Goal: Communication & Community: Ask a question

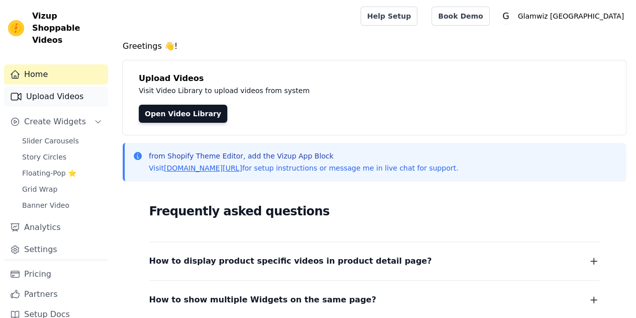
click at [69, 86] on link "Upload Videos" at bounding box center [56, 96] width 104 height 20
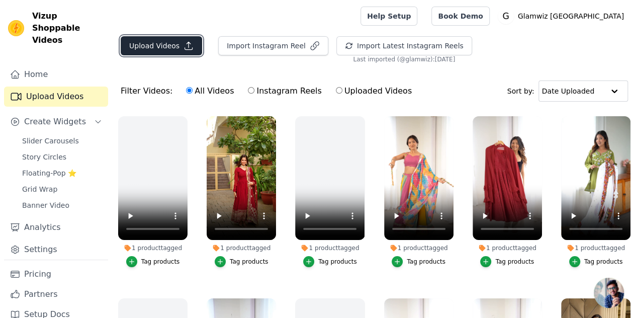
click at [163, 48] on button "Upload Videos" at bounding box center [161, 45] width 81 height 19
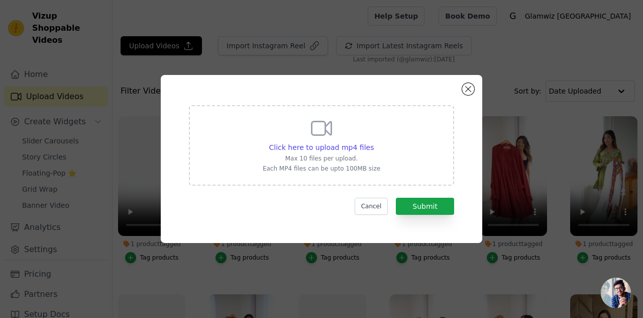
click at [299, 129] on div "Click here to upload mp4 files Max 10 files per upload. Each MP4 files can be u…" at bounding box center [322, 144] width 118 height 56
click at [373, 142] on input "Click here to upload mp4 files Max 10 files per upload. Each MP4 files can be u…" at bounding box center [373, 142] width 1 height 1
type input "C:\fakepath\black sequn.mp4"
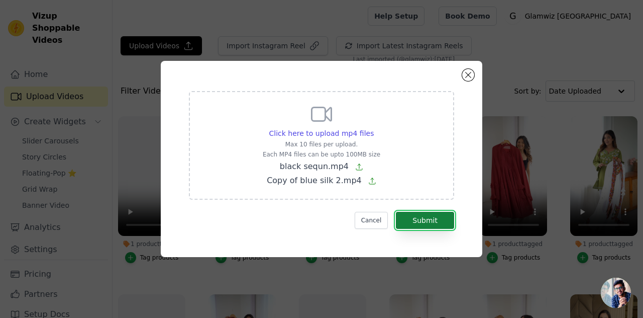
click at [404, 218] on button "Submit" at bounding box center [425, 220] width 58 height 17
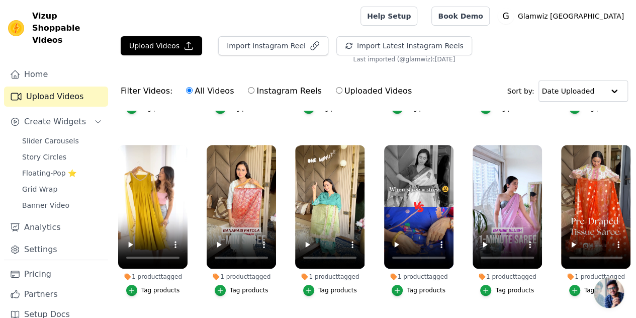
scroll to position [326, 0]
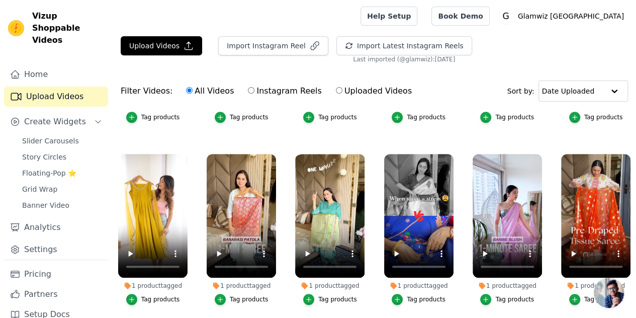
click at [319, 281] on div "1 product tagged" at bounding box center [329, 285] width 69 height 8
click at [67, 116] on span "Create Widgets" at bounding box center [55, 122] width 62 height 12
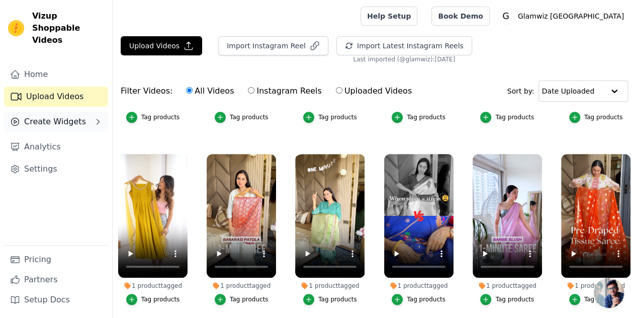
click at [75, 116] on span "Create Widgets" at bounding box center [55, 122] width 62 height 12
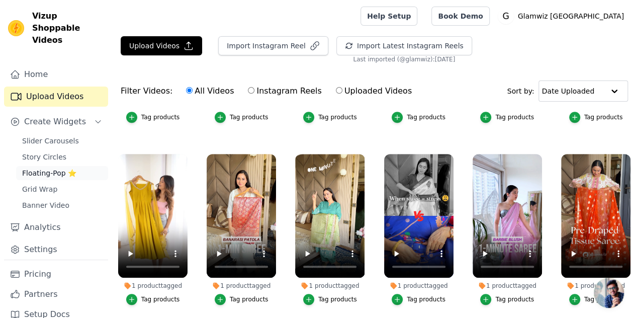
click at [52, 168] on span "Floating-Pop ⭐" at bounding box center [49, 173] width 54 height 10
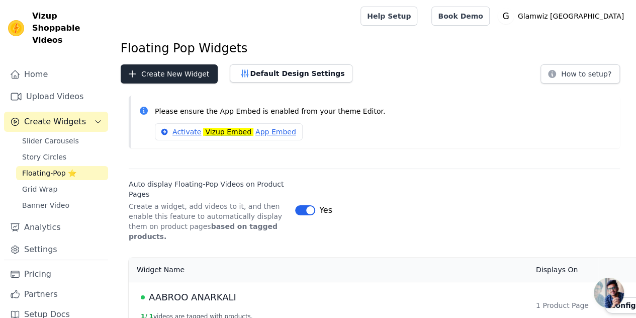
drag, startPoint x: 172, startPoint y: 84, endPoint x: 187, endPoint y: 73, distance: 19.0
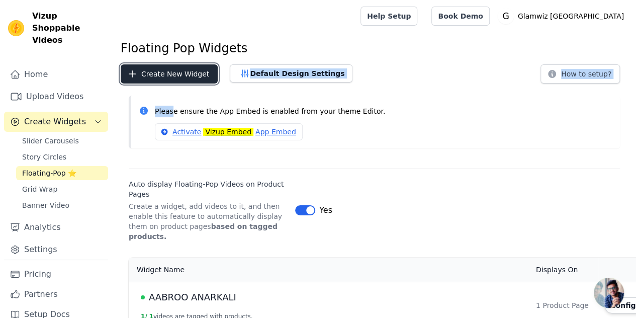
click at [187, 73] on button "Create New Widget" at bounding box center [169, 73] width 97 height 19
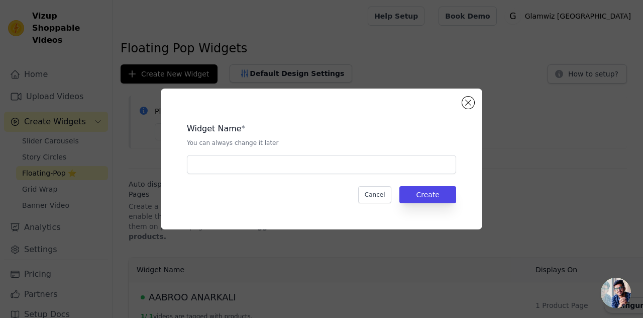
drag, startPoint x: 281, startPoint y: 175, endPoint x: 302, endPoint y: 160, distance: 25.4
click at [302, 160] on div "Widget Name * You can always change it later Cancel Create" at bounding box center [321, 159] width 289 height 109
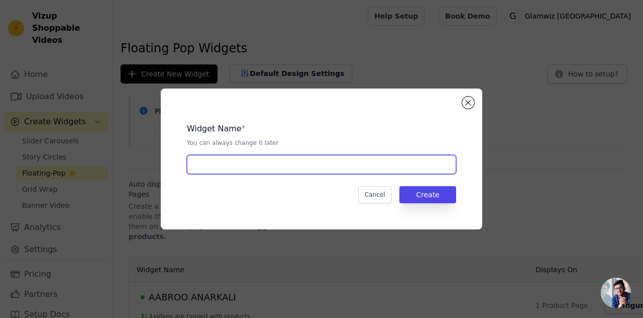
click at [302, 160] on input "text" at bounding box center [321, 164] width 269 height 19
type input "blue silk saree"
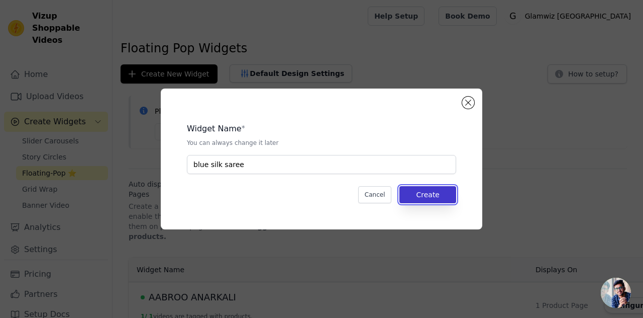
click at [425, 203] on button "Create" at bounding box center [428, 194] width 57 height 17
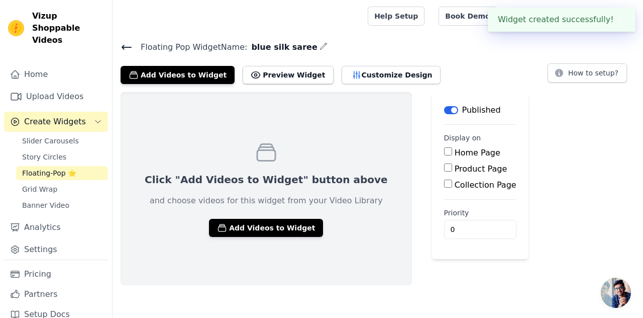
click at [455, 172] on label "Product Page" at bounding box center [481, 169] width 53 height 10
click at [444, 171] on input "Product Page" at bounding box center [448, 167] width 8 height 8
checkbox input "true"
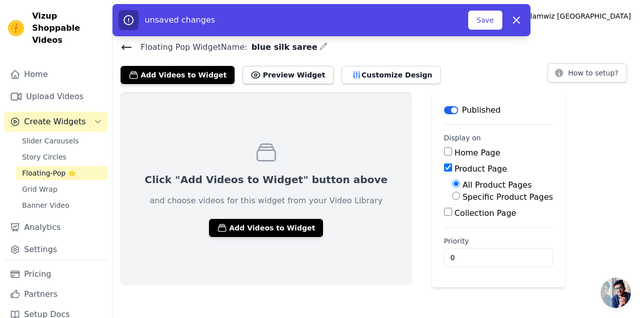
click at [463, 199] on label "Specific Product Pages" at bounding box center [508, 197] width 90 height 10
click at [452, 199] on input "Specific Product Pages" at bounding box center [456, 195] width 8 height 8
radio input "true"
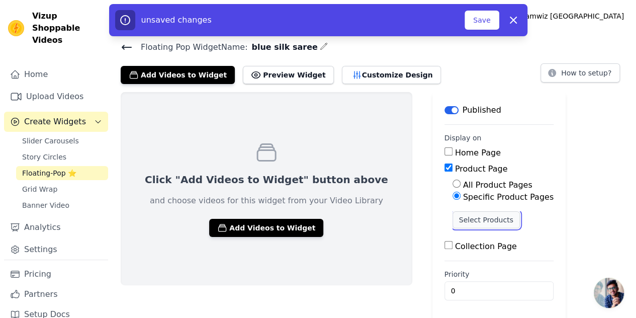
click at [452, 226] on button "Select Products" at bounding box center [485, 219] width 67 height 17
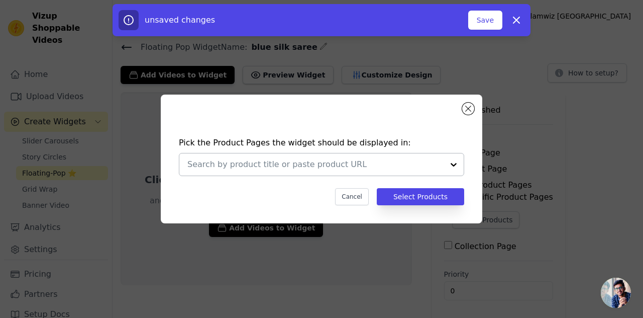
click at [201, 155] on div at bounding box center [315, 164] width 256 height 22
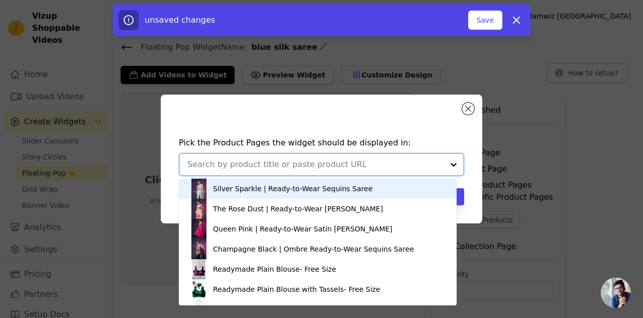
click at [207, 162] on input "text" at bounding box center [315, 164] width 256 height 12
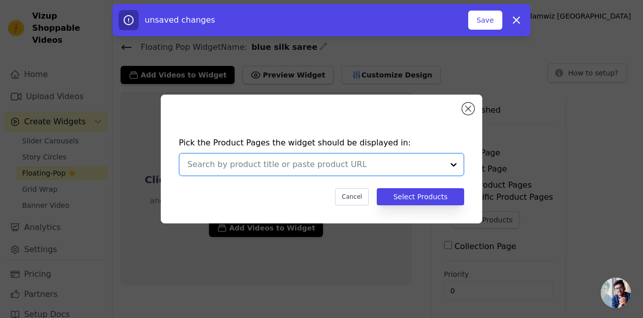
click at [207, 162] on input "text" at bounding box center [315, 164] width 256 height 12
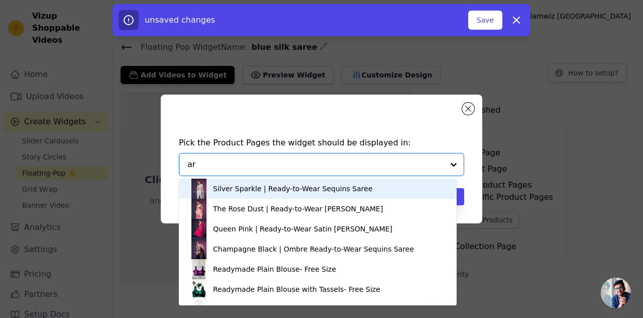
type input "a"
type input "sarangi"
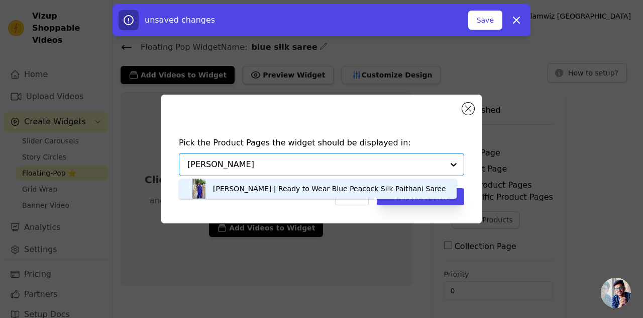
click at [241, 191] on div "Sarangi | Ready to Wear Blue Peacock Silk Paithani Saree" at bounding box center [329, 188] width 233 height 10
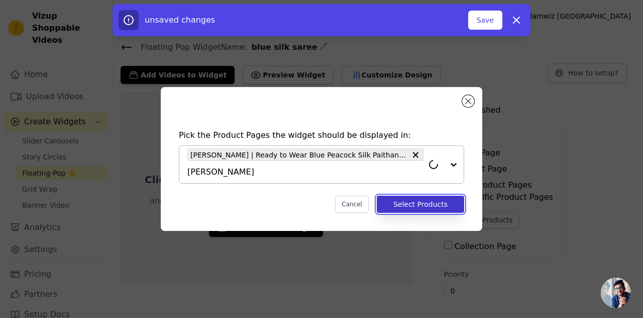
click at [395, 199] on button "Select Products" at bounding box center [420, 203] width 87 height 17
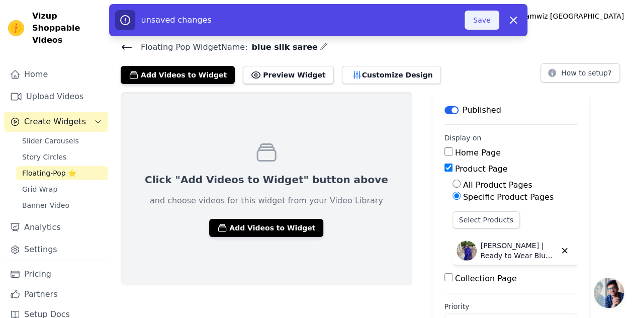
click at [482, 13] on button "Save" at bounding box center [481, 20] width 34 height 19
click at [474, 25] on button "Save" at bounding box center [481, 20] width 34 height 19
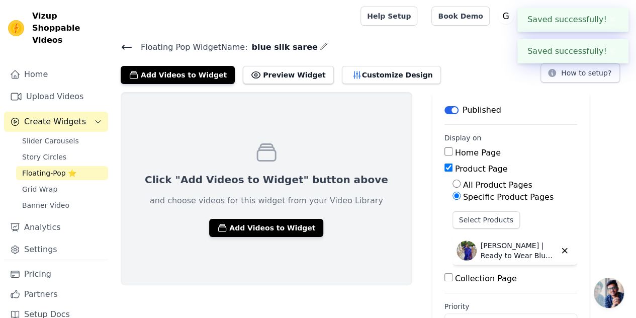
click at [129, 48] on icon at bounding box center [127, 47] width 12 height 12
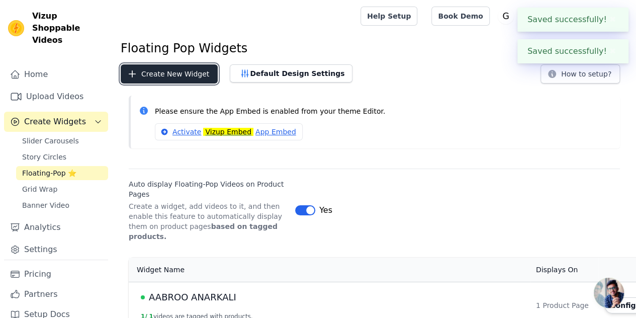
click at [179, 75] on button "Create New Widget" at bounding box center [169, 73] width 97 height 19
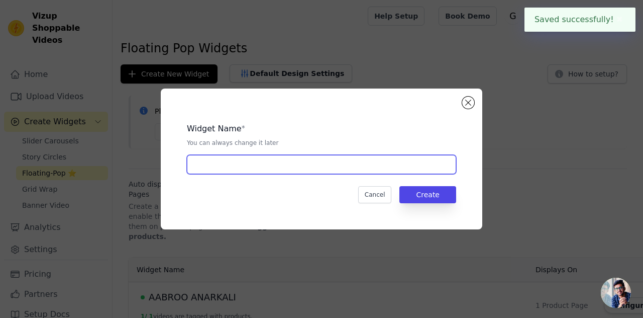
click at [315, 164] on input "text" at bounding box center [321, 164] width 269 height 19
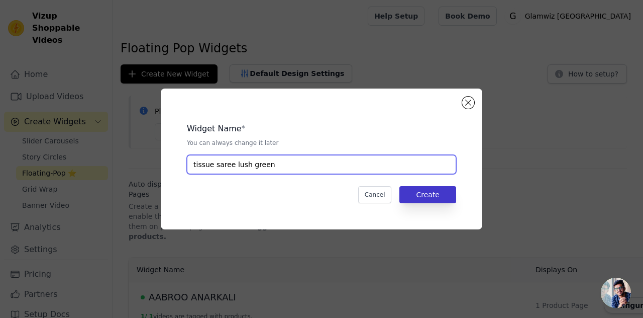
type input "tissue saree lush green"
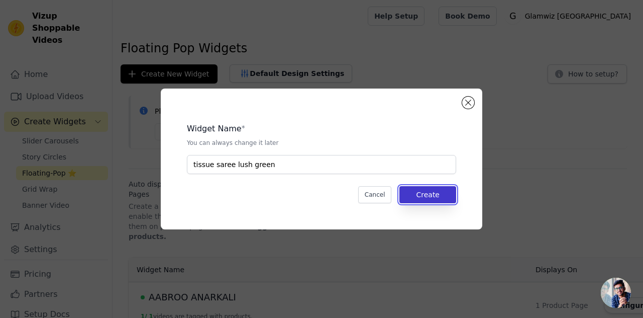
click at [433, 203] on button "Create" at bounding box center [428, 194] width 57 height 17
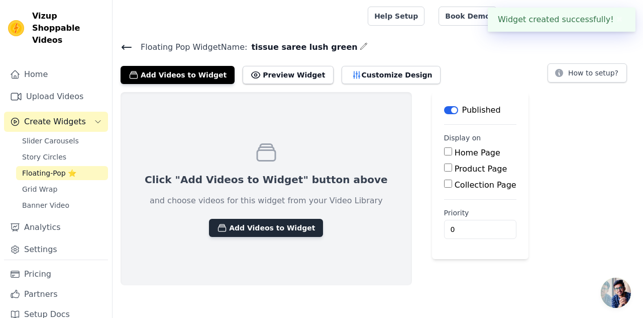
click at [246, 223] on button "Add Videos to Widget" at bounding box center [266, 228] width 114 height 18
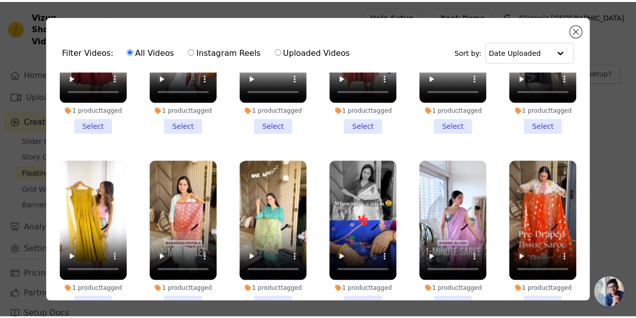
scroll to position [265, 0]
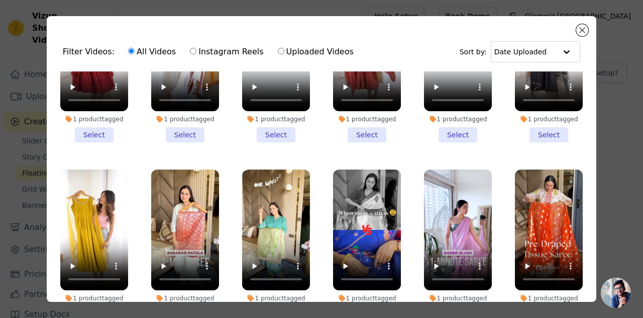
click at [267, 297] on li "1 product tagged Select" at bounding box center [276, 245] width 68 height 152
click at [0, 0] on input "1 product tagged Select" at bounding box center [0, 0] width 0 height 0
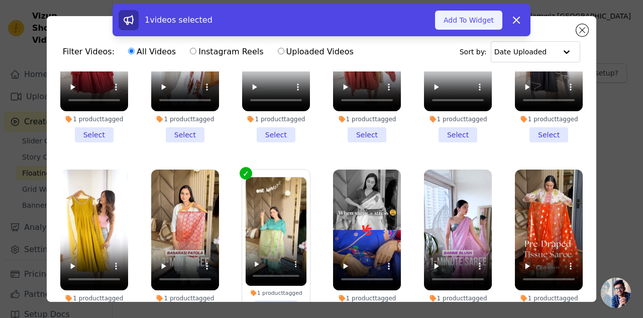
click at [468, 22] on button "Add To Widget" at bounding box center [468, 20] width 67 height 19
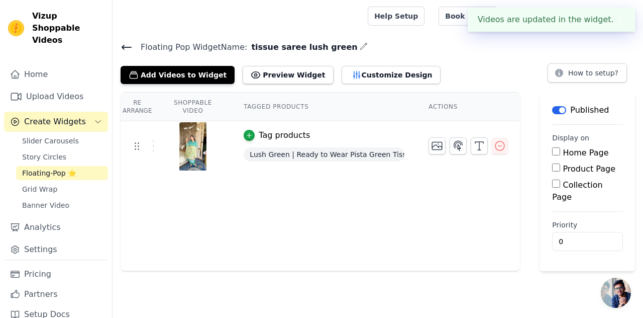
click at [557, 166] on input "Product Page" at bounding box center [556, 167] width 8 height 8
checkbox input "true"
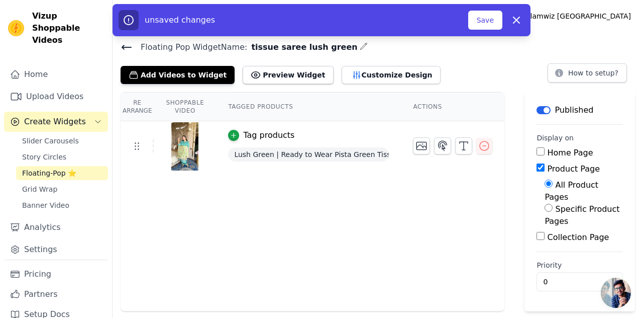
click at [569, 204] on label "Specific Product Pages" at bounding box center [582, 215] width 75 height 22
click at [553, 204] on input "Specific Product Pages" at bounding box center [549, 208] width 8 height 8
radio input "true"
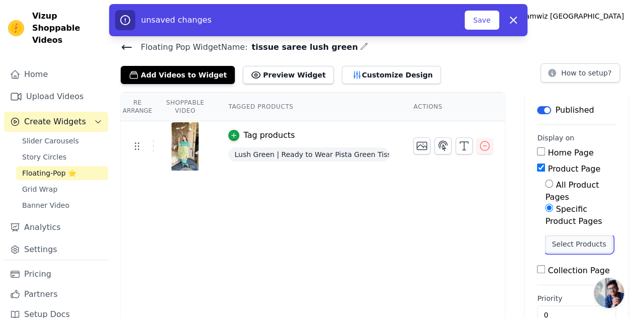
click at [562, 235] on button "Select Products" at bounding box center [578, 243] width 67 height 17
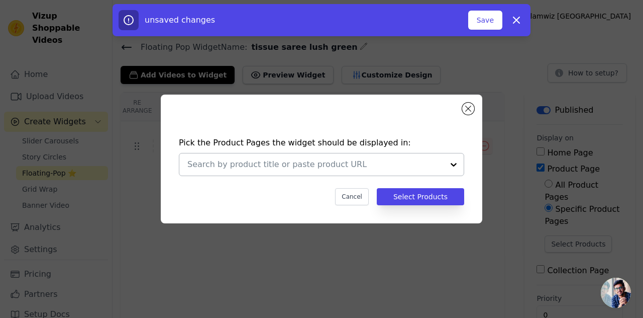
click at [248, 155] on div at bounding box center [315, 164] width 256 height 22
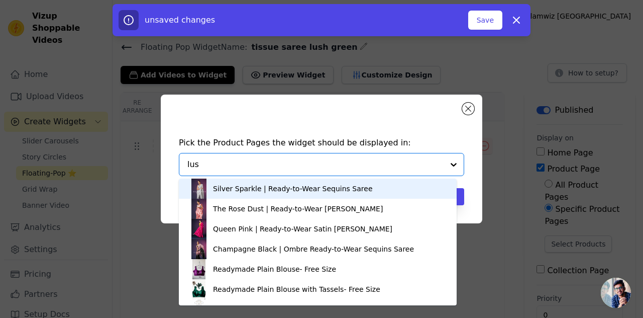
type input "lush"
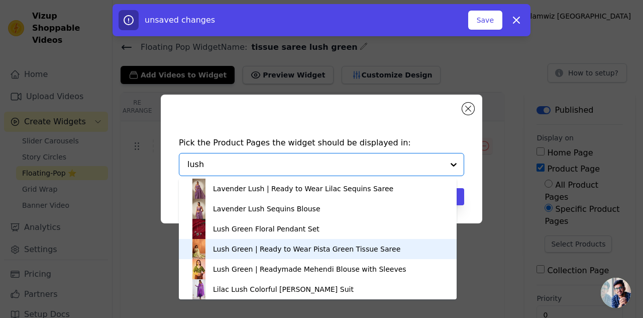
click at [258, 252] on div "Lush Green | Ready to Wear Pista Green Tissue Saree" at bounding box center [306, 249] width 187 height 10
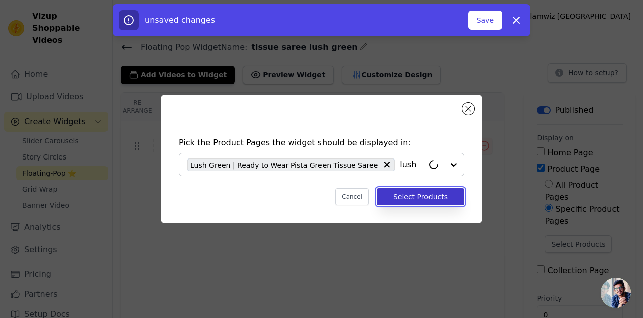
click at [446, 200] on button "Select Products" at bounding box center [420, 196] width 87 height 17
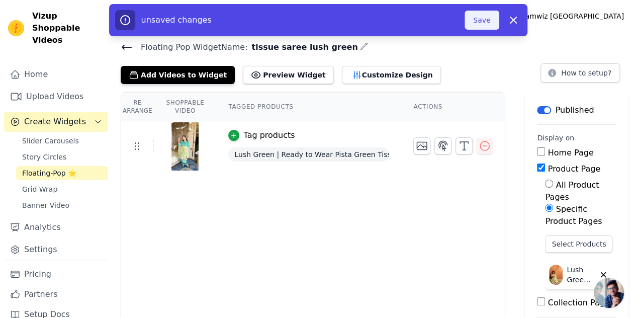
click at [488, 16] on button "Save" at bounding box center [481, 20] width 34 height 19
click at [483, 25] on button "Save" at bounding box center [481, 20] width 34 height 19
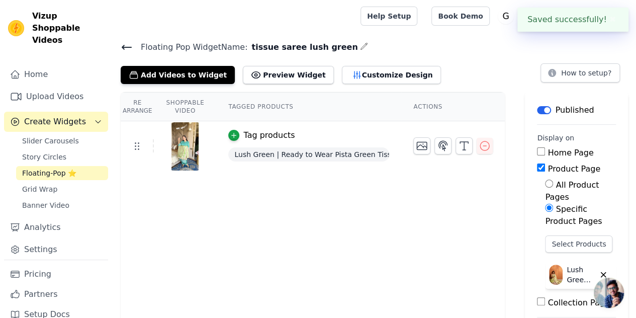
click at [44, 168] on span "Floating-Pop ⭐" at bounding box center [49, 173] width 54 height 10
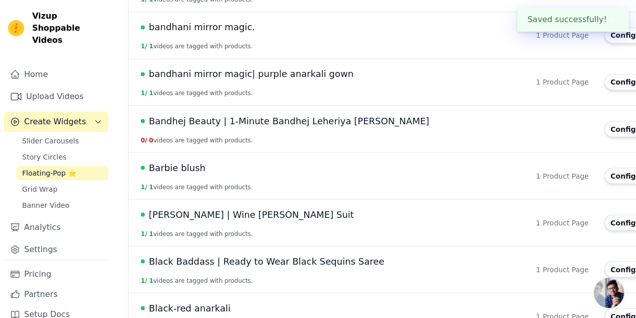
scroll to position [1388, 0]
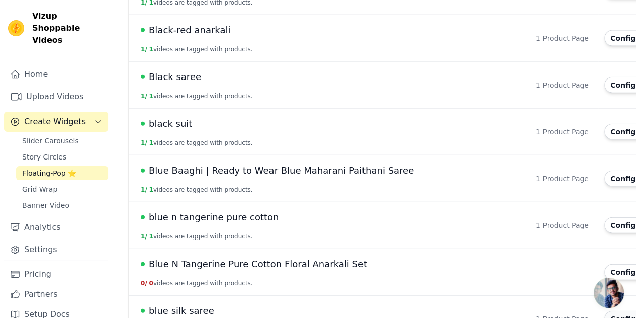
click at [604, 311] on button "Configure Widget" at bounding box center [644, 319] width 81 height 16
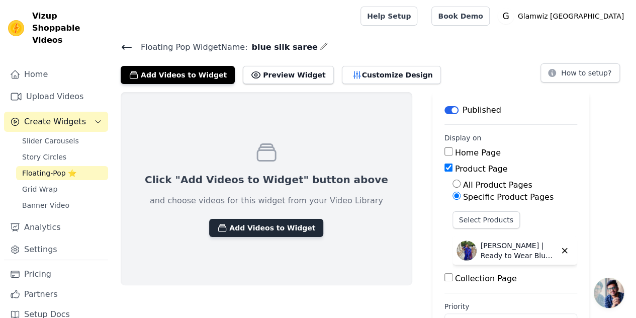
click at [246, 229] on button "Add Videos to Widget" at bounding box center [266, 228] width 114 height 18
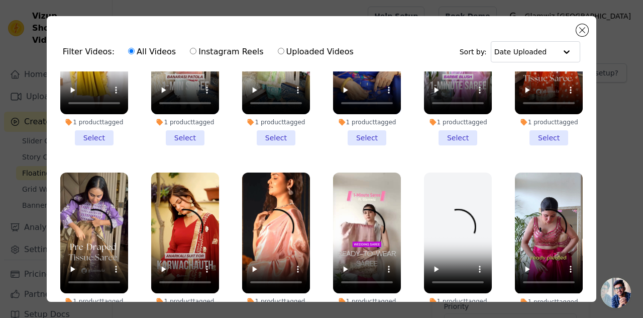
scroll to position [428, 0]
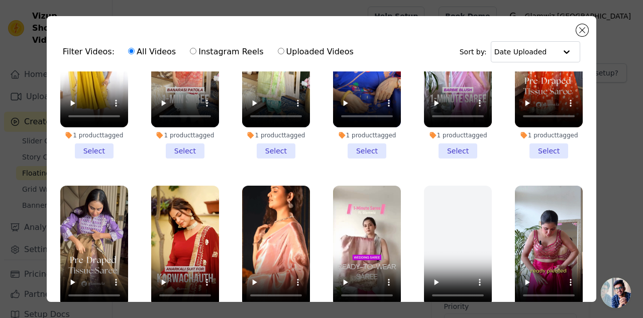
click at [353, 147] on div "1 product tagged Select" at bounding box center [367, 82] width 79 height 163
click at [357, 142] on li "1 product tagged Select" at bounding box center [367, 83] width 68 height 152
click at [0, 0] on input "1 product tagged Select" at bounding box center [0, 0] width 0 height 0
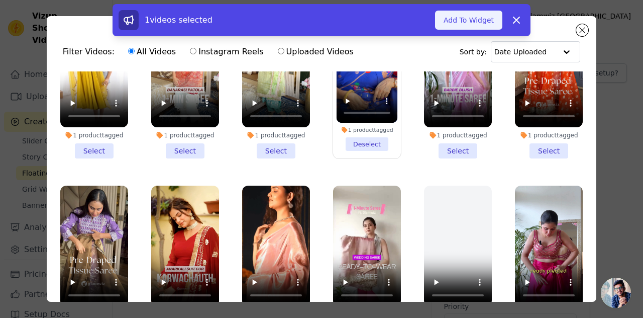
click at [472, 19] on button "Add To Widget" at bounding box center [468, 20] width 67 height 19
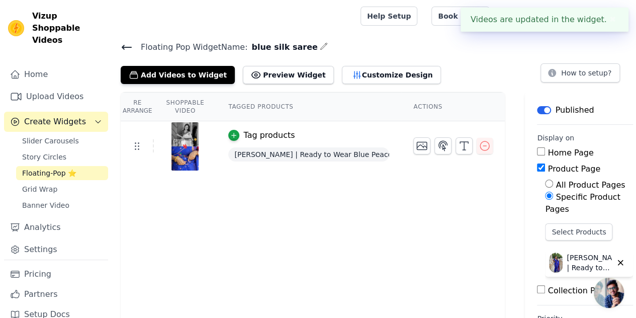
click at [121, 48] on icon at bounding box center [127, 47] width 12 height 12
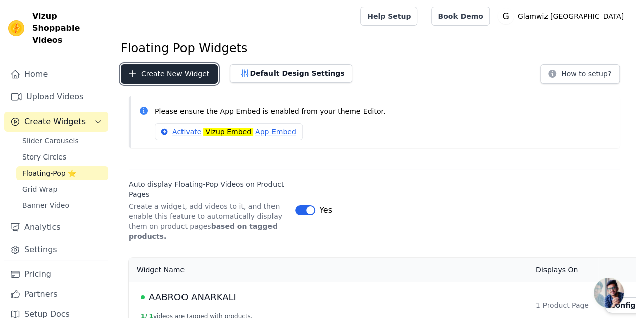
click at [187, 76] on button "Create New Widget" at bounding box center [169, 73] width 97 height 19
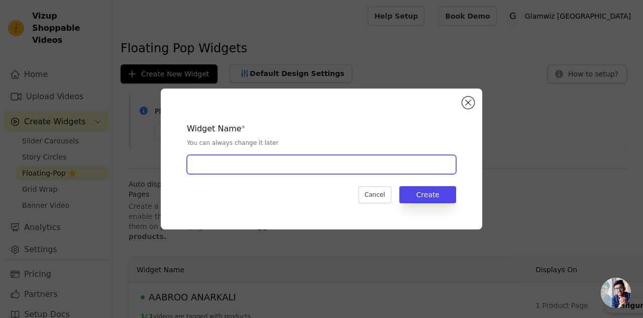
click at [245, 160] on input "text" at bounding box center [321, 164] width 269 height 19
type input "b"
type input "rang patola"
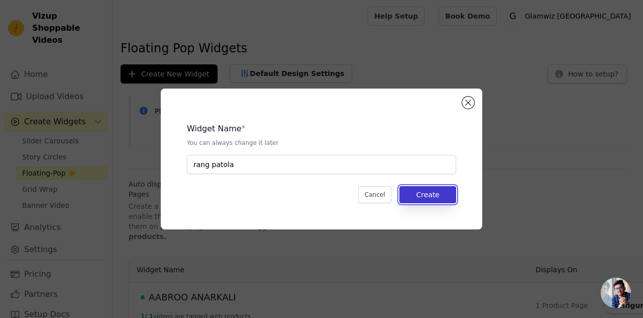
click at [435, 194] on button "Create" at bounding box center [428, 194] width 57 height 17
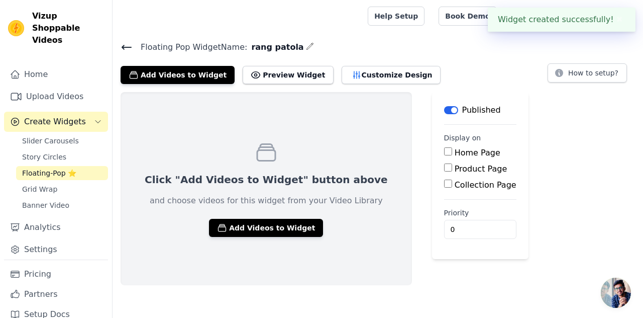
click at [455, 164] on label "Product Page" at bounding box center [481, 169] width 53 height 10
click at [444, 164] on input "Product Page" at bounding box center [448, 167] width 8 height 8
checkbox input "true"
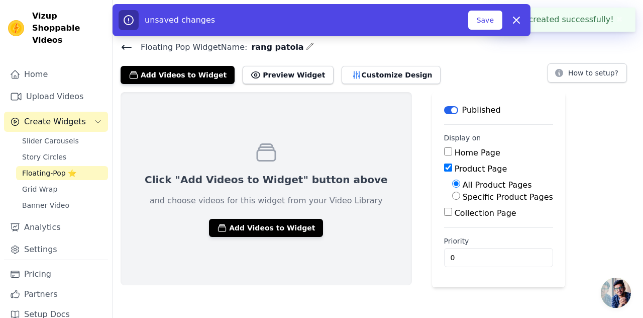
click at [463, 196] on label "Specific Product Pages" at bounding box center [508, 197] width 90 height 10
click at [452, 196] on input "Specific Product Pages" at bounding box center [456, 195] width 8 height 8
radio input "true"
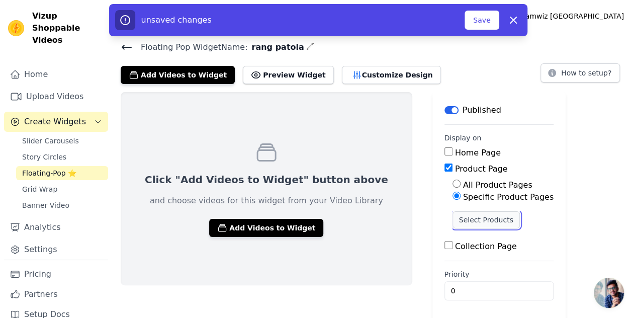
click at [452, 218] on button "Select Products" at bounding box center [485, 219] width 67 height 17
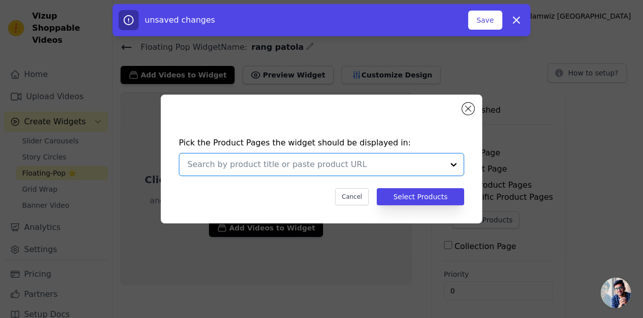
click at [277, 161] on input "text" at bounding box center [315, 164] width 256 height 12
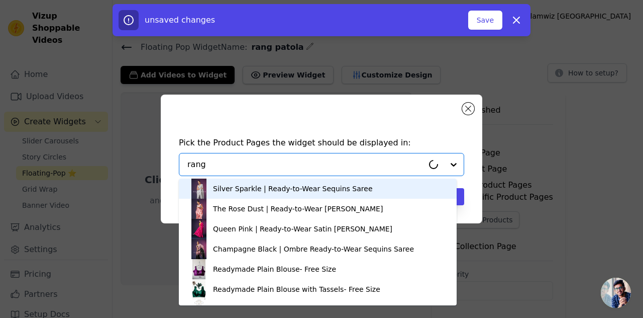
type input "rang p"
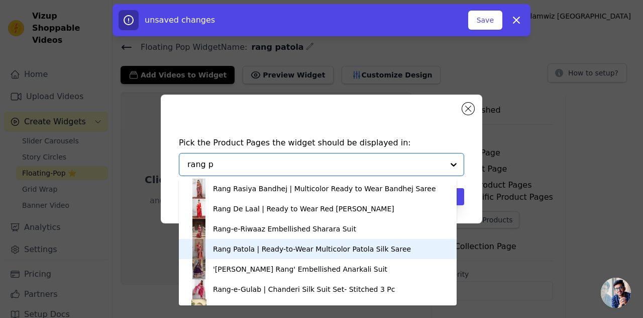
click at [267, 252] on div "Rang Patola | Ready-to-Wear Multicolor Patola Silk Saree" at bounding box center [312, 249] width 198 height 10
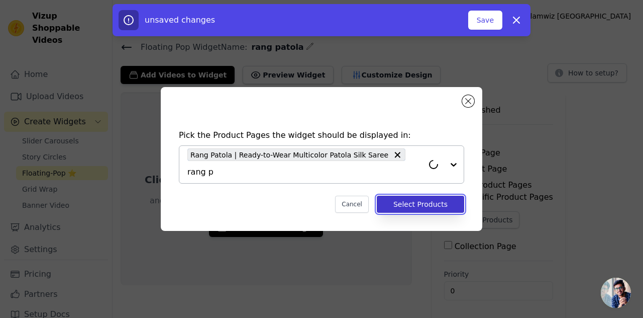
click at [424, 195] on button "Select Products" at bounding box center [420, 203] width 87 height 17
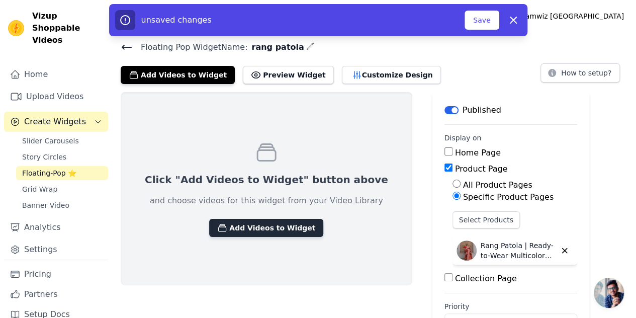
click at [237, 220] on button "Add Videos to Widget" at bounding box center [266, 228] width 114 height 18
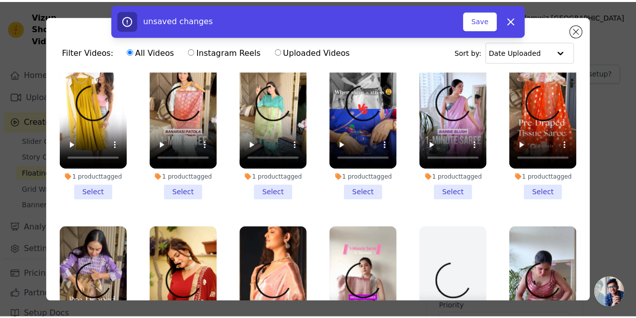
scroll to position [321, 0]
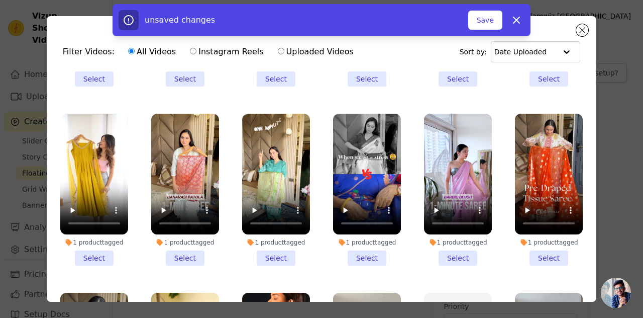
click at [187, 240] on li "1 product tagged Select" at bounding box center [185, 190] width 68 height 152
click at [0, 0] on input "1 product tagged Select" at bounding box center [0, 0] width 0 height 0
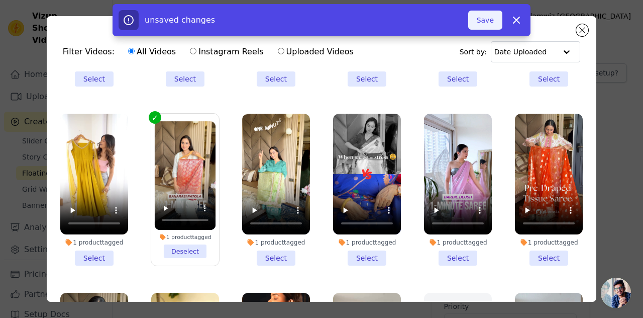
click at [486, 21] on button "Save" at bounding box center [485, 20] width 34 height 19
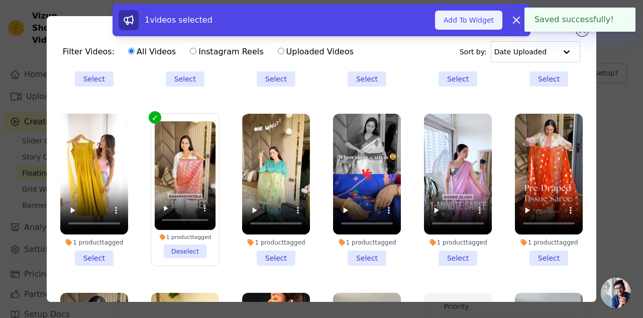
click at [473, 19] on button "Add To Widget" at bounding box center [468, 20] width 67 height 19
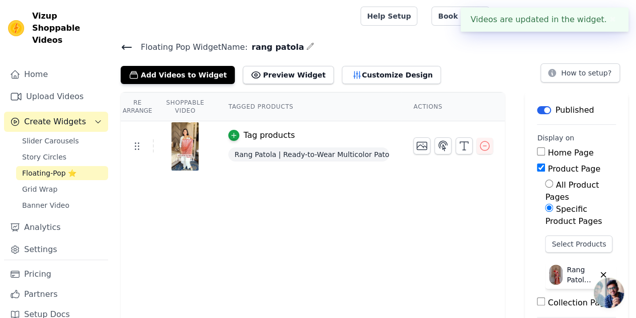
click at [126, 46] on icon at bounding box center [127, 47] width 12 height 12
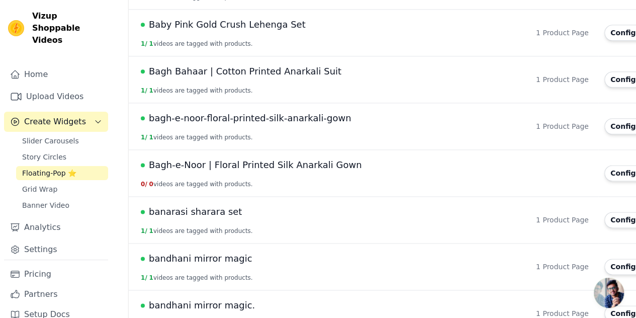
scroll to position [1111, 0]
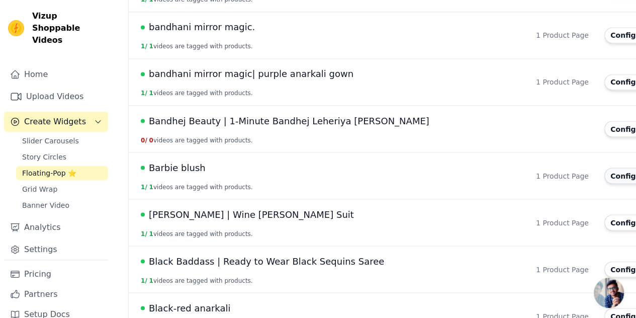
click at [604, 168] on button "Configure Widget" at bounding box center [644, 176] width 81 height 16
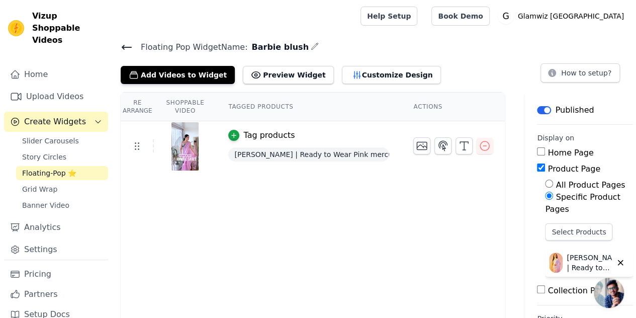
click at [126, 50] on icon at bounding box center [127, 47] width 12 height 12
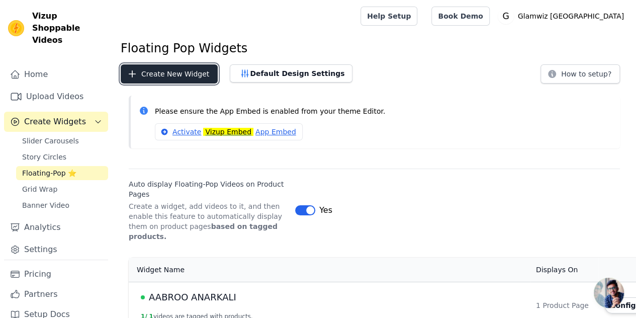
click at [175, 79] on button "Create New Widget" at bounding box center [169, 73] width 97 height 19
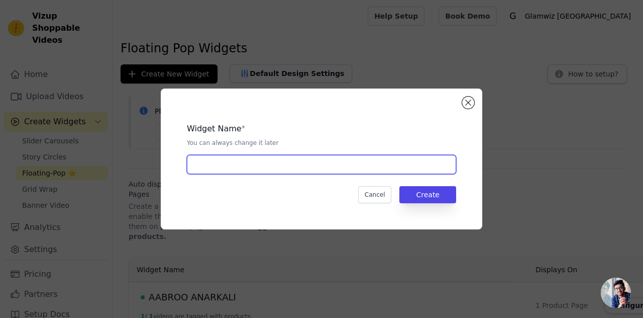
click at [245, 163] on input "text" at bounding box center [321, 164] width 269 height 19
type input "ORANGE JIMMY CHOO"
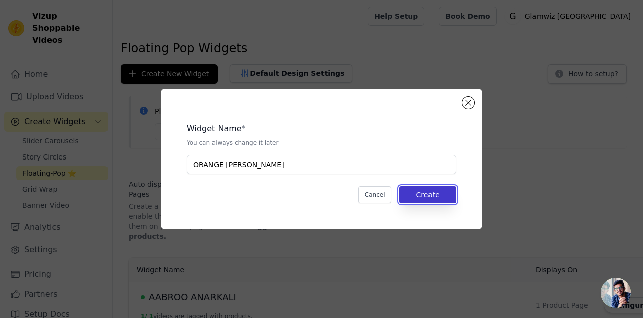
click at [442, 199] on button "Create" at bounding box center [428, 194] width 57 height 17
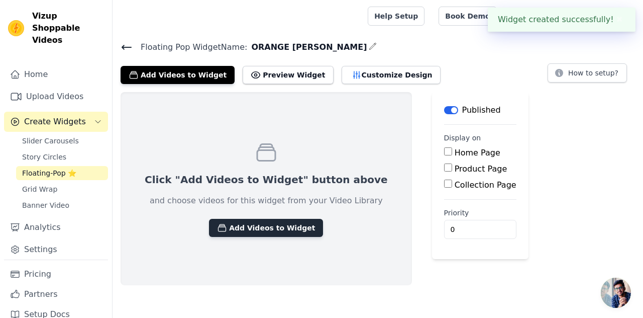
click at [247, 228] on button "Add Videos to Widget" at bounding box center [266, 228] width 114 height 18
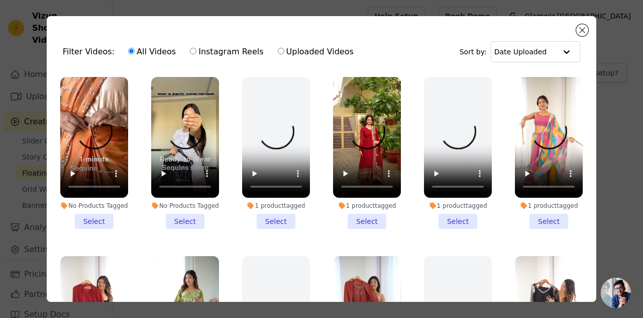
click at [93, 213] on li "No Products Tagged Select" at bounding box center [94, 153] width 68 height 152
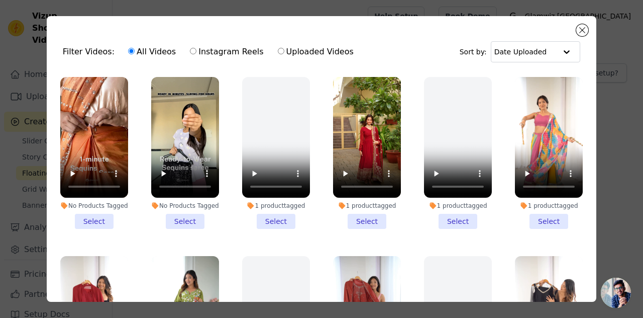
click at [0, 0] on input "No Products Tagged Select" at bounding box center [0, 0] width 0 height 0
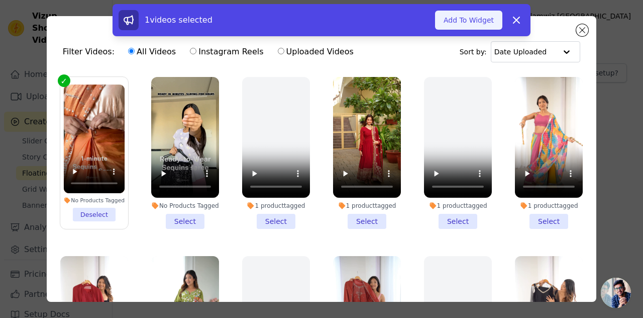
click at [454, 21] on button "Add To Widget" at bounding box center [468, 20] width 67 height 19
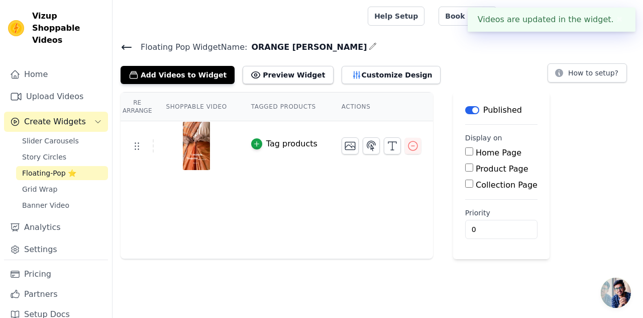
click at [476, 164] on label "Product Page" at bounding box center [502, 169] width 53 height 10
click at [465, 163] on input "Product Page" at bounding box center [469, 167] width 8 height 8
checkbox input "true"
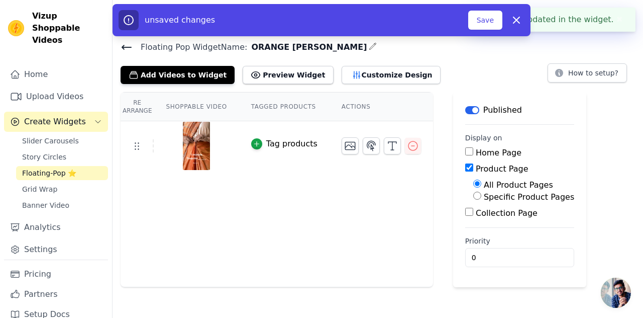
click at [473, 201] on div "Specific Product Pages" at bounding box center [523, 197] width 101 height 12
click at [473, 200] on div "Specific Product Pages" at bounding box center [523, 197] width 101 height 12
click at [484, 198] on label "Specific Product Pages" at bounding box center [529, 197] width 90 height 10
click at [473, 198] on input "Specific Product Pages" at bounding box center [477, 195] width 8 height 8
radio input "true"
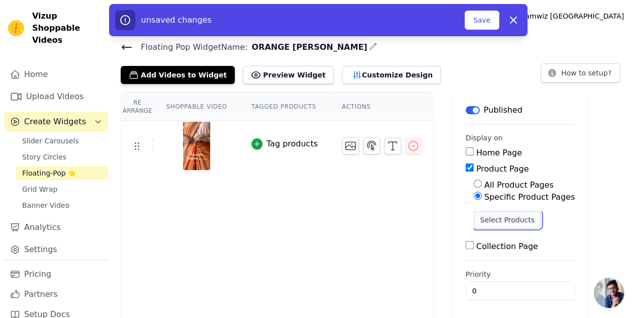
click at [481, 217] on button "Select Products" at bounding box center [506, 219] width 67 height 17
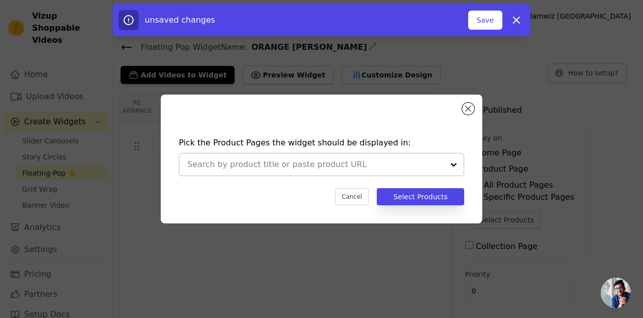
click at [236, 154] on div at bounding box center [315, 164] width 256 height 22
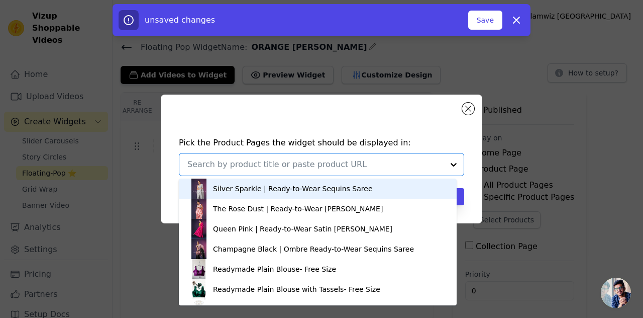
click at [241, 161] on input "text" at bounding box center [315, 164] width 256 height 12
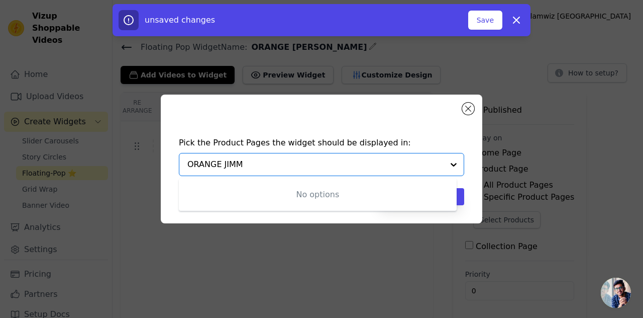
click at [200, 166] on input "ORANGE JIMM" at bounding box center [315, 164] width 256 height 12
type input "SAFFRON JIMM"
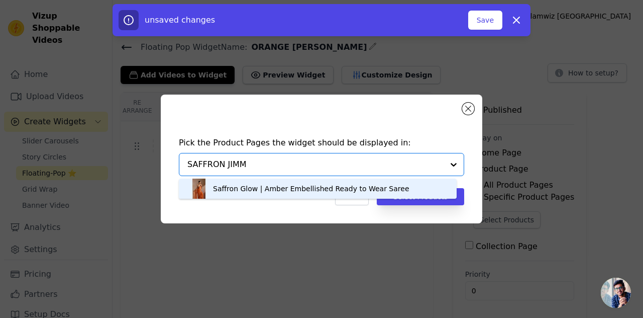
click at [276, 189] on div "Saffron Glow | Amber Embellished Ready to Wear Saree" at bounding box center [311, 188] width 196 height 10
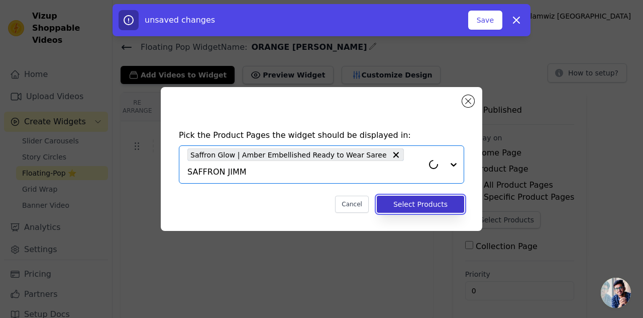
click at [422, 197] on button "Select Products" at bounding box center [420, 203] width 87 height 17
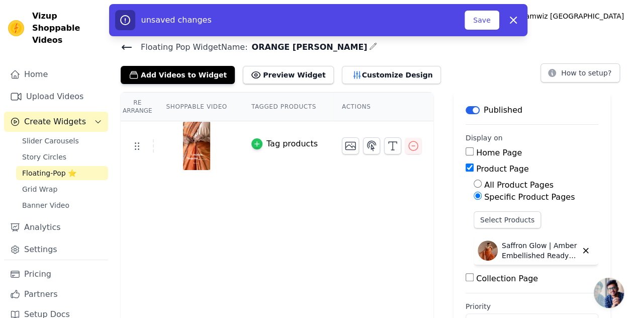
click at [253, 140] on icon "button" at bounding box center [256, 143] width 7 height 7
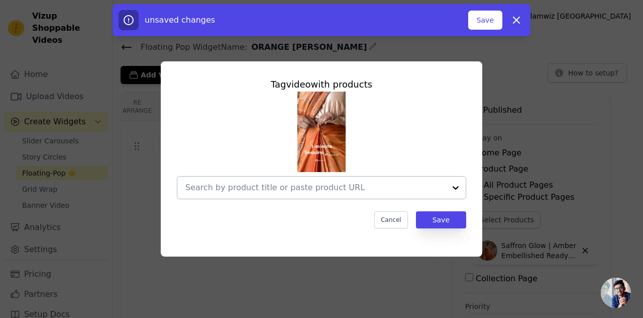
click at [249, 182] on input "text" at bounding box center [315, 187] width 260 height 12
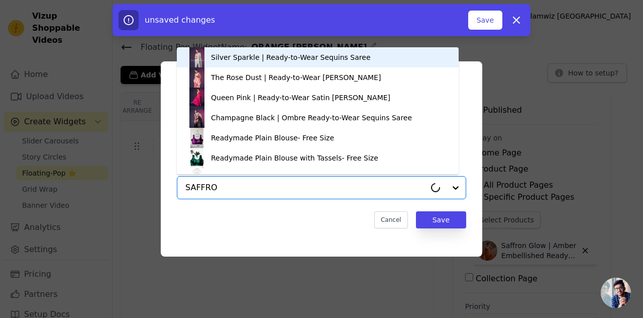
type input "SAFFRON"
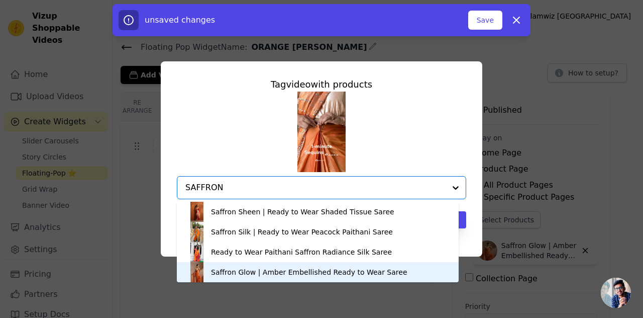
click at [227, 276] on div "Saffron Glow | Amber Embellished Ready to Wear Saree" at bounding box center [309, 272] width 196 height 10
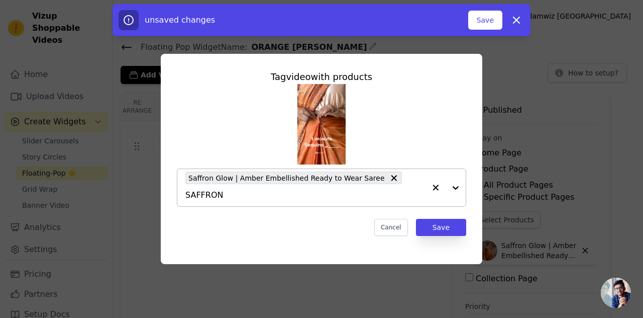
click at [227, 276] on div "Tag video with products Saffron Glow | Amber Embellished Ready to Wear Saree SA…" at bounding box center [321, 159] width 643 height 318
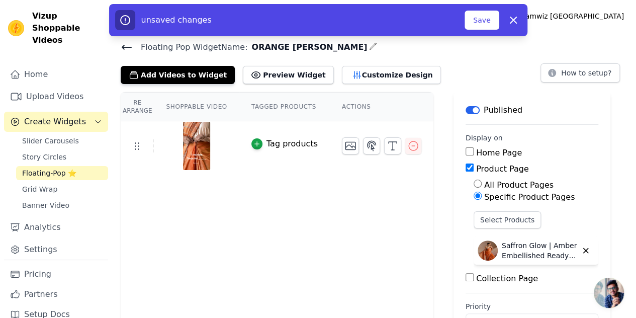
click at [270, 144] on div "Tag products" at bounding box center [291, 144] width 51 height 12
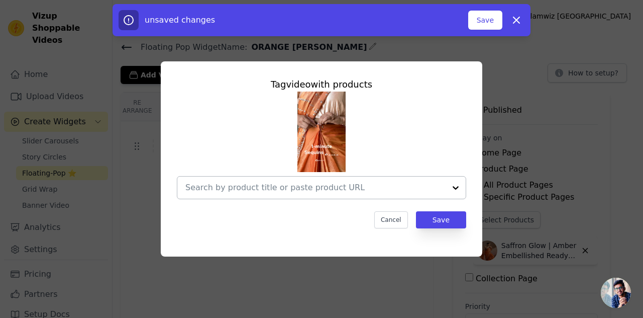
click at [243, 181] on input "text" at bounding box center [315, 187] width 260 height 12
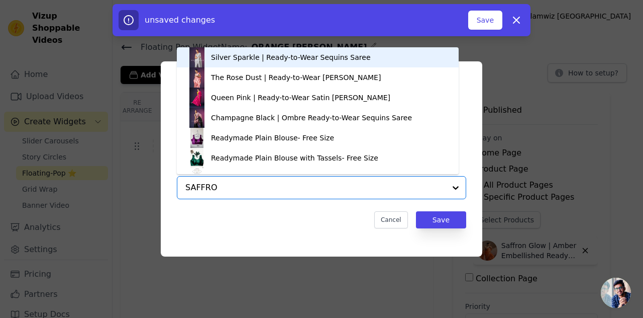
type input "SAFFRON"
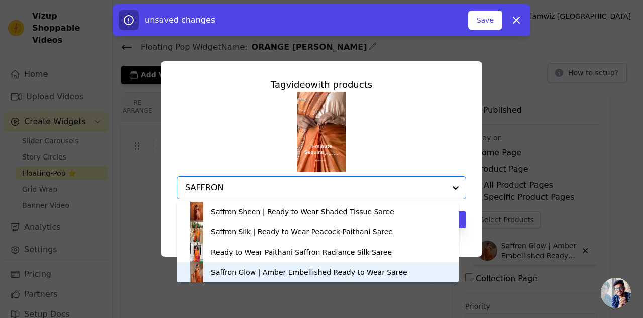
click at [236, 276] on div "Saffron Glow | Amber Embellished Ready to Wear Saree" at bounding box center [309, 272] width 196 height 10
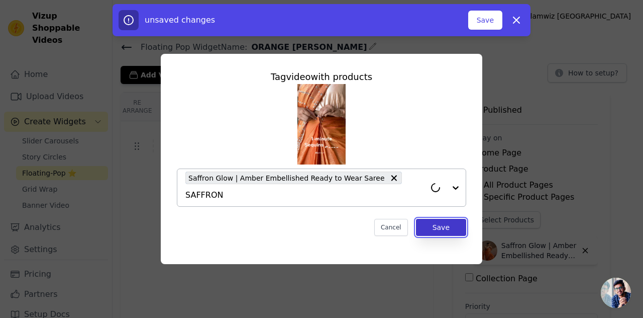
click at [448, 219] on button "Save" at bounding box center [441, 227] width 50 height 17
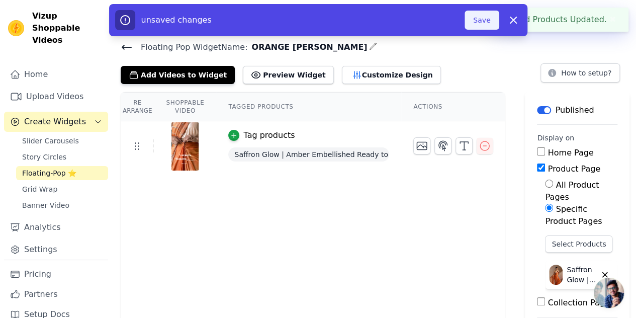
click at [485, 22] on button "Save" at bounding box center [481, 20] width 34 height 19
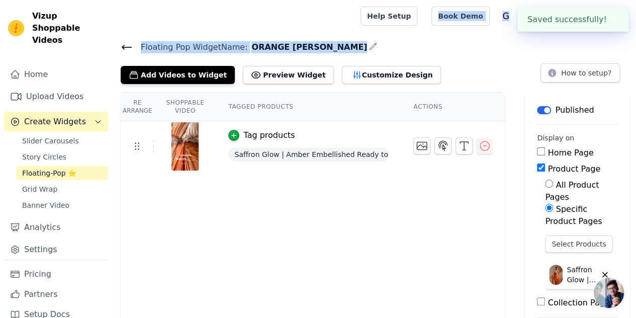
drag, startPoint x: 485, startPoint y: 28, endPoint x: 208, endPoint y: 63, distance: 280.1
click at [208, 63] on div "Open sidebar Help Setup Book Demo Open user menu G Glamwiz India Settings Help …" at bounding box center [318, 188] width 636 height 376
click at [208, 63] on div "Add Videos to Widget Preview Widget Customize Design" at bounding box center [285, 73] width 328 height 22
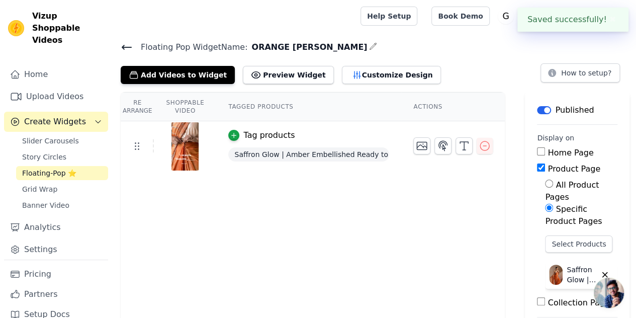
drag, startPoint x: 205, startPoint y: 70, endPoint x: 137, endPoint y: 48, distance: 71.8
click at [137, 48] on div "Floating Pop Widget Name: ORANGE JIMMY CHOO Add Videos to Widget Preview Widget…" at bounding box center [374, 62] width 523 height 44
drag, startPoint x: 137, startPoint y: 48, endPoint x: 123, endPoint y: 47, distance: 14.1
click at [123, 47] on h4 "Floating Pop Widget Name: ORANGE JIMMY CHOO" at bounding box center [374, 47] width 507 height 14
click at [123, 47] on icon at bounding box center [126, 47] width 9 height 4
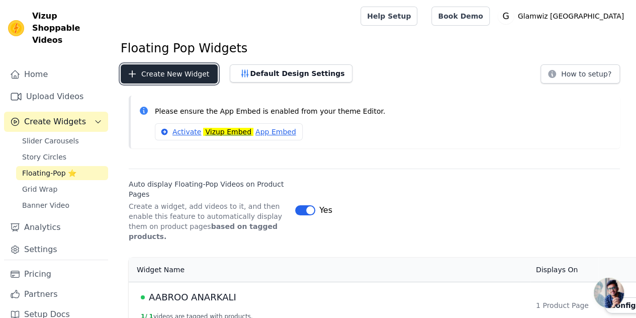
click at [171, 72] on button "Create New Widget" at bounding box center [169, 73] width 97 height 19
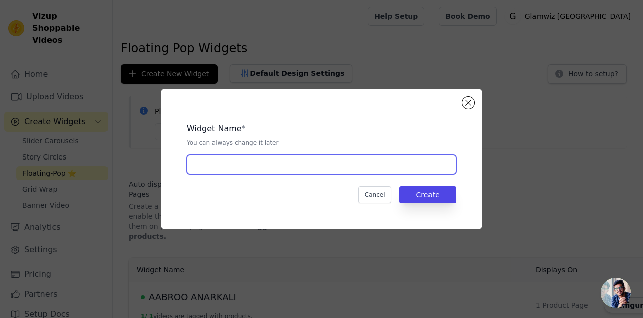
click at [254, 172] on input "text" at bounding box center [321, 164] width 269 height 19
type input "BLACK SEQUIN HEAVY"
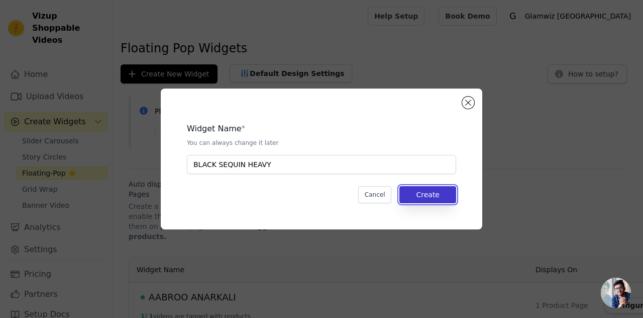
click at [426, 197] on button "Create" at bounding box center [428, 194] width 57 height 17
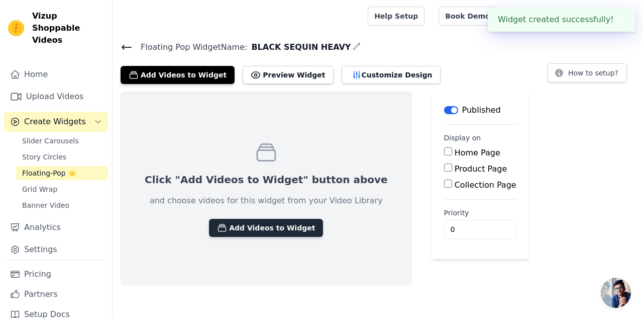
click at [238, 230] on button "Add Videos to Widget" at bounding box center [266, 228] width 114 height 18
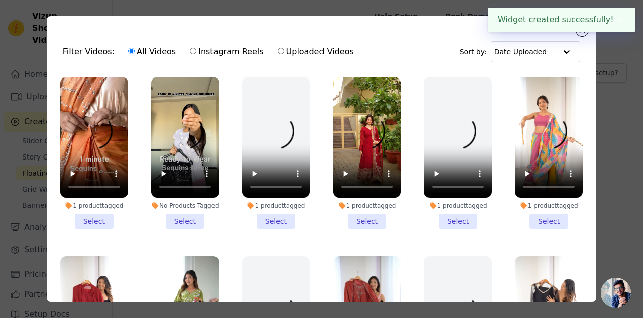
click at [178, 218] on li "No Products Tagged Select" at bounding box center [185, 153] width 68 height 152
click at [0, 0] on input "No Products Tagged Select" at bounding box center [0, 0] width 0 height 0
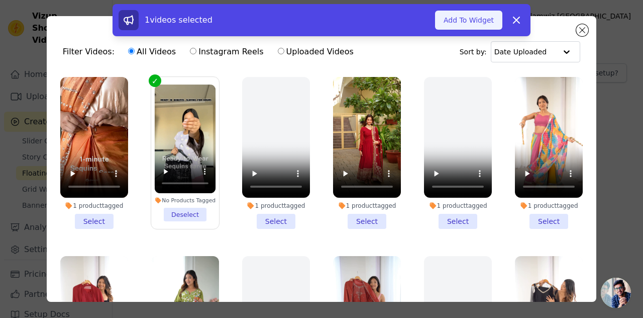
click at [474, 19] on button "Add To Widget" at bounding box center [468, 20] width 67 height 19
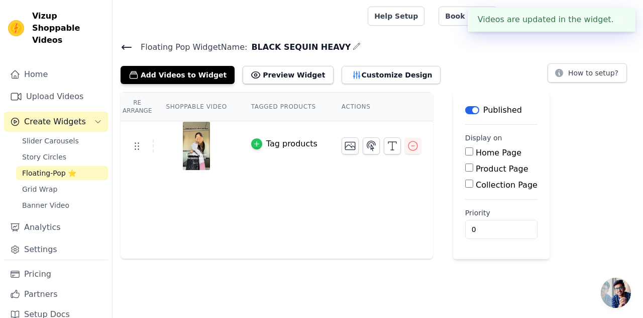
click at [255, 145] on div "button" at bounding box center [256, 143] width 11 height 11
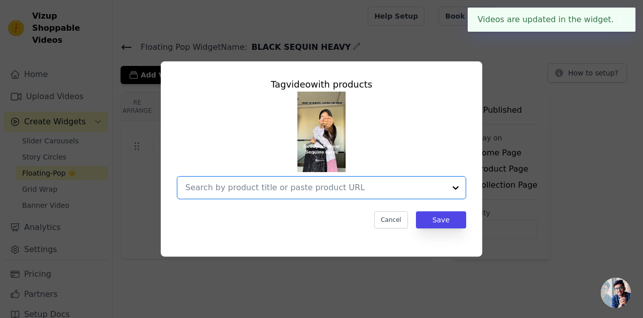
click at [275, 186] on input "text" at bounding box center [315, 187] width 260 height 12
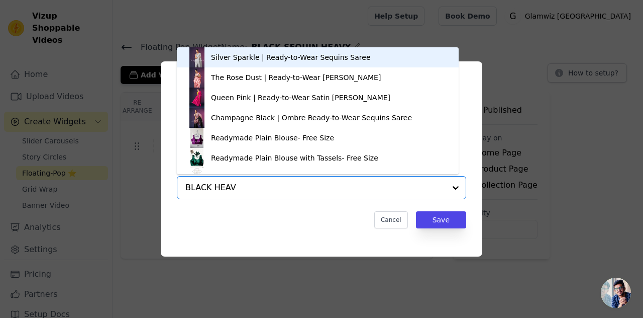
type input "BLACK HEAVY"
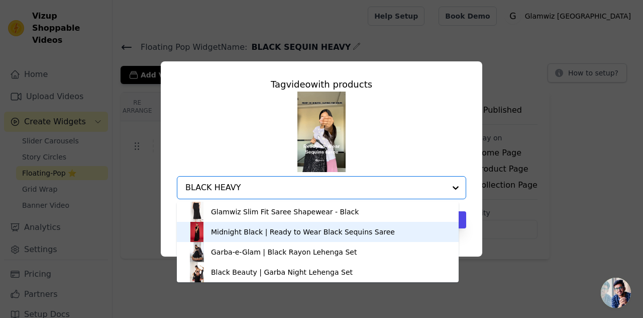
drag, startPoint x: 263, startPoint y: 236, endPoint x: 376, endPoint y: 231, distance: 112.7
click at [376, 231] on div "Midnight Black | Ready to Wear Black Sequins Saree" at bounding box center [318, 232] width 262 height 20
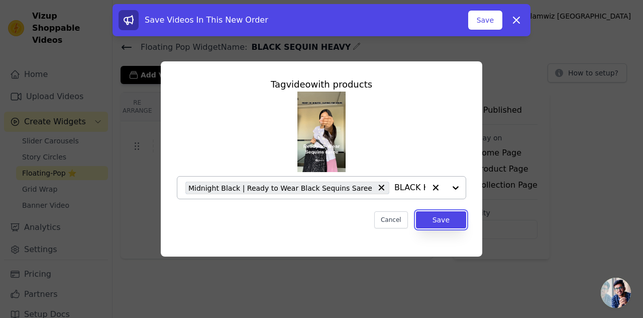
click at [433, 221] on button "Save" at bounding box center [441, 219] width 50 height 17
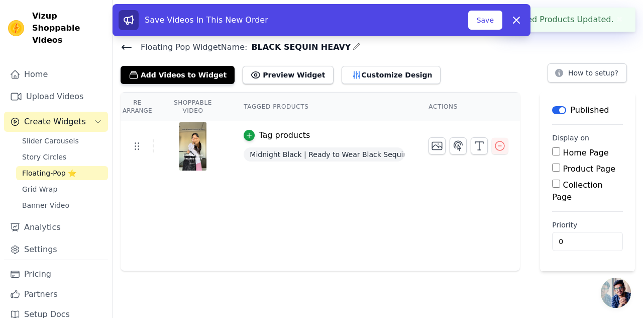
click at [560, 166] on input "Product Page" at bounding box center [556, 167] width 8 height 8
checkbox input "true"
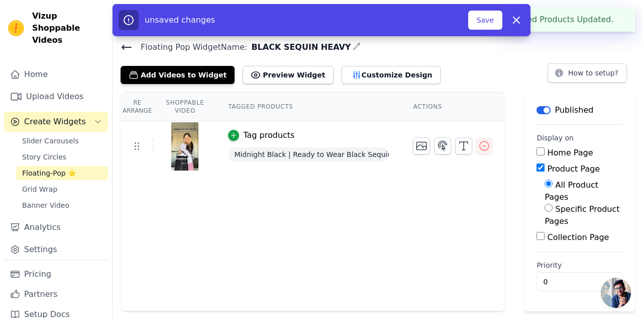
click at [550, 204] on label "Specific Product Pages" at bounding box center [582, 215] width 75 height 22
click at [550, 204] on input "Specific Product Pages" at bounding box center [549, 208] width 8 height 8
radio input "true"
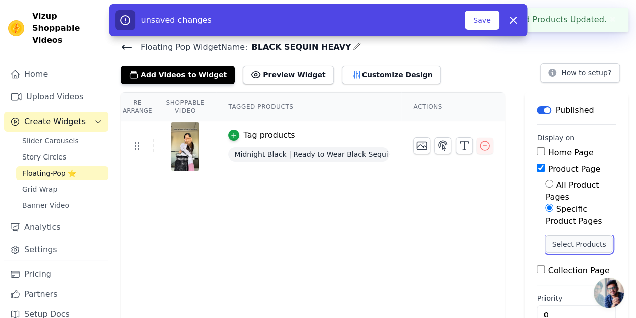
click at [554, 235] on button "Select Products" at bounding box center [578, 243] width 67 height 17
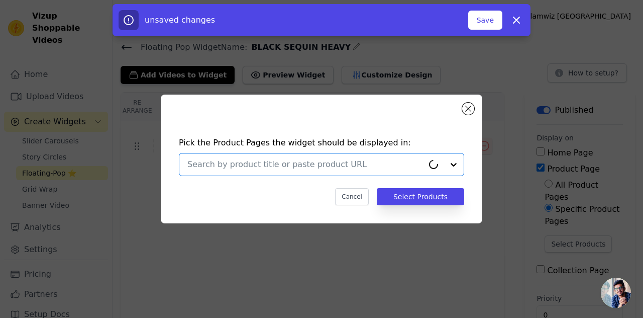
click at [222, 170] on input "text" at bounding box center [305, 164] width 236 height 12
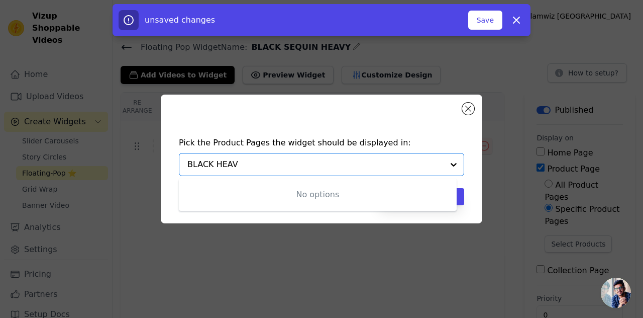
type input "BLACK HEAVY"
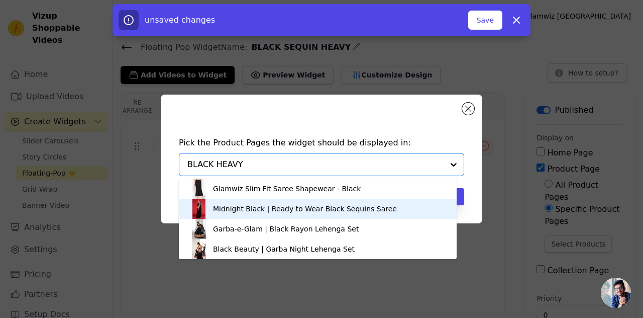
click at [237, 212] on div "Midnight Black | Ready to Wear Black Sequins Saree" at bounding box center [305, 209] width 184 height 10
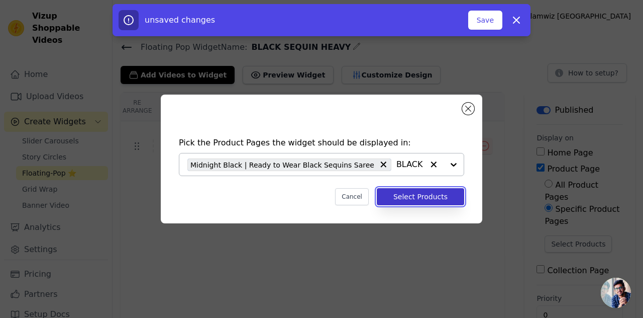
click at [440, 193] on button "Select Products" at bounding box center [420, 196] width 87 height 17
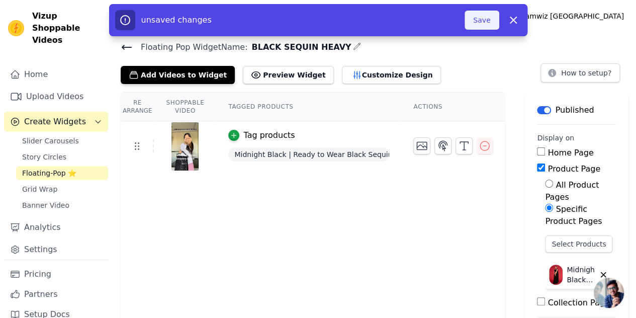
click at [480, 27] on button "Save" at bounding box center [481, 20] width 34 height 19
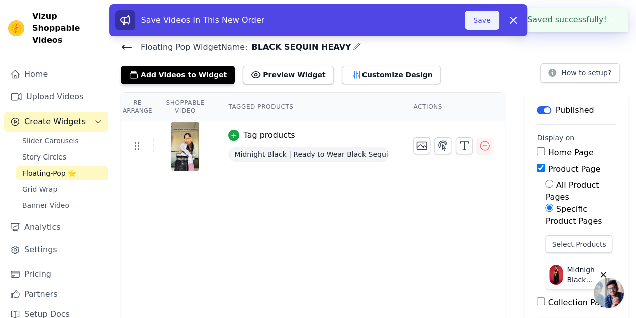
click at [475, 24] on button "Save" at bounding box center [481, 20] width 34 height 19
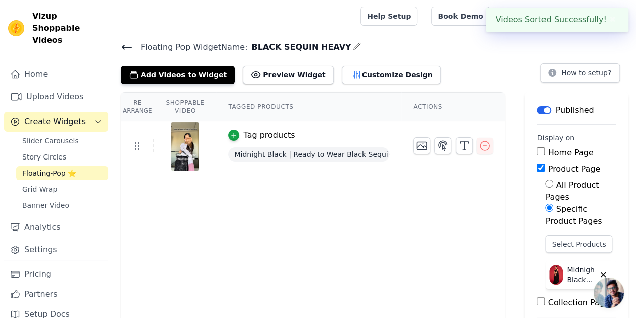
click at [120, 44] on div "Floating Pop Widget Name: BLACK SEQUIN HEAVY Add Videos to Widget Preview Widge…" at bounding box center [374, 62] width 523 height 44
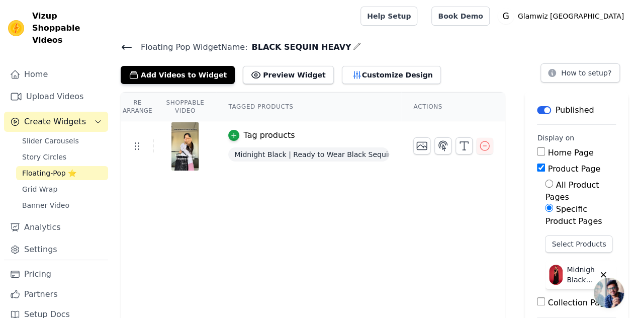
click at [126, 45] on icon at bounding box center [127, 47] width 12 height 12
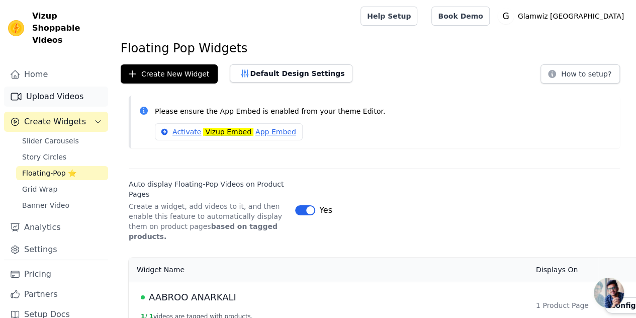
click at [55, 86] on link "Upload Videos" at bounding box center [56, 96] width 104 height 20
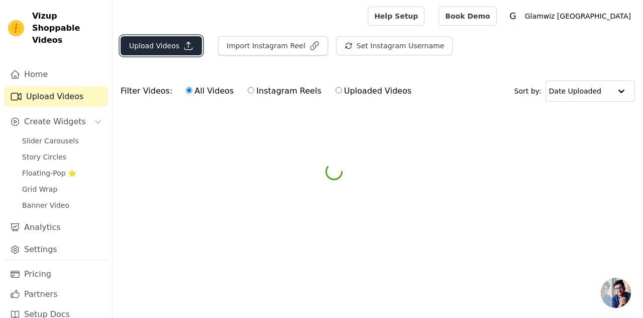
click at [160, 38] on button "Upload Videos" at bounding box center [161, 45] width 81 height 19
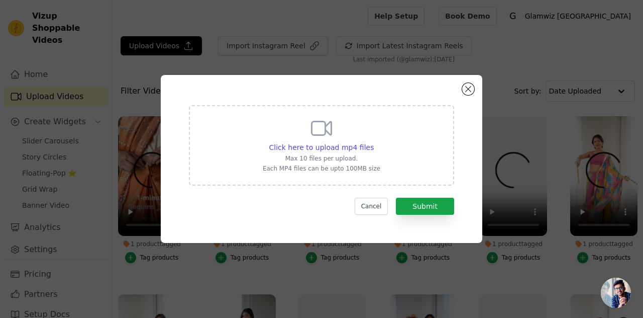
click at [331, 135] on icon at bounding box center [322, 129] width 20 height 14
click at [373, 142] on input "Click here to upload mp4 files Max 10 files per upload. Each MP4 files can be u…" at bounding box center [373, 142] width 1 height 1
type input "C:\fakepath\snapins-ai_3527985382728615855.mp4"
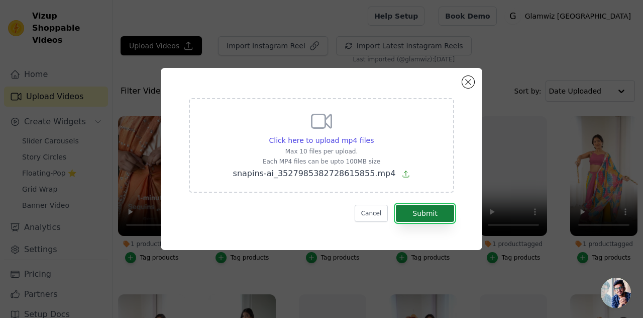
click at [408, 212] on button "Submit" at bounding box center [425, 213] width 58 height 17
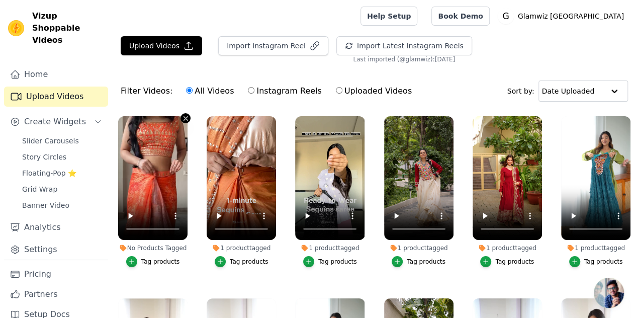
click at [182, 115] on icon "button" at bounding box center [186, 119] width 8 height 8
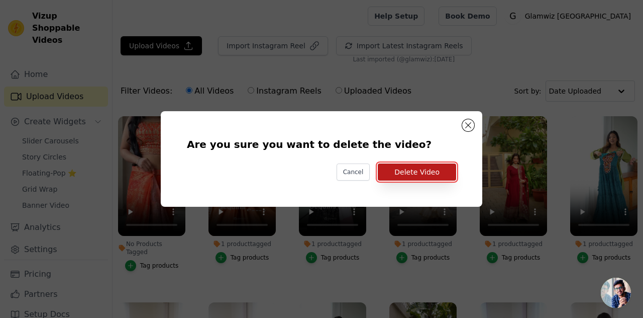
click at [417, 176] on button "Delete Video" at bounding box center [417, 171] width 78 height 17
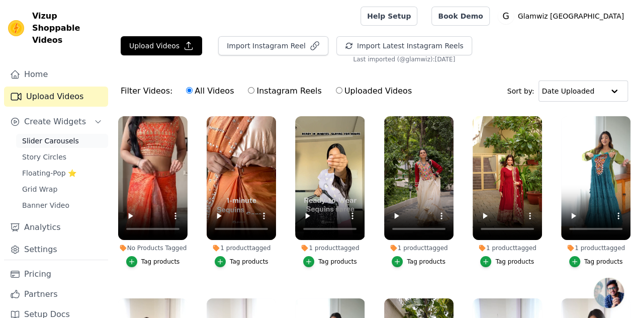
click at [49, 136] on span "Slider Carousels" at bounding box center [50, 141] width 57 height 10
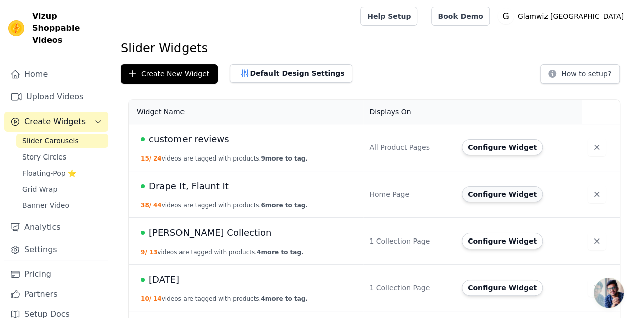
click at [504, 196] on button "Configure Widget" at bounding box center [501, 194] width 81 height 16
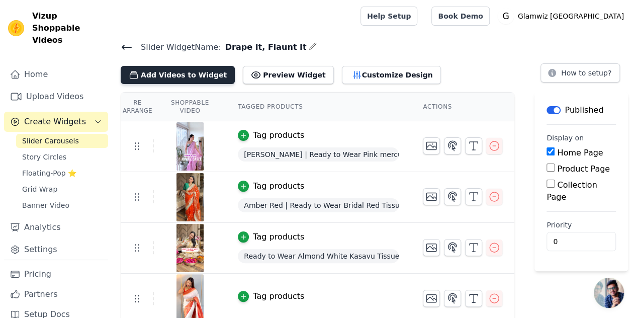
click at [153, 67] on button "Add Videos to Widget" at bounding box center [178, 75] width 114 height 18
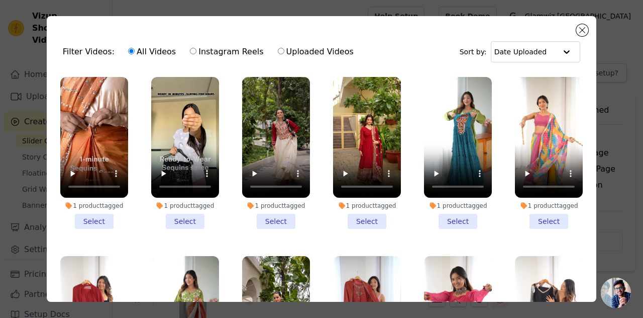
click at [95, 213] on li "1 product tagged Select" at bounding box center [94, 153] width 68 height 152
click at [0, 0] on input "1 product tagged Select" at bounding box center [0, 0] width 0 height 0
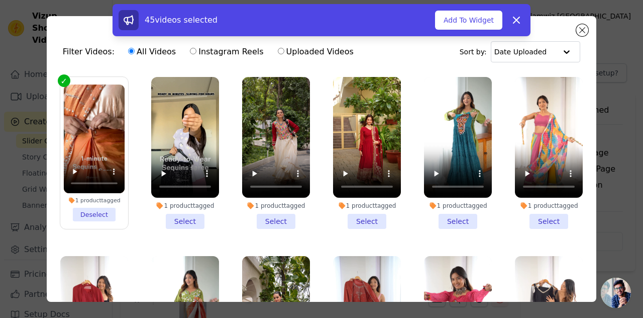
click at [178, 216] on li "1 product tagged Select" at bounding box center [185, 153] width 68 height 152
click at [0, 0] on input "1 product tagged Select" at bounding box center [0, 0] width 0 height 0
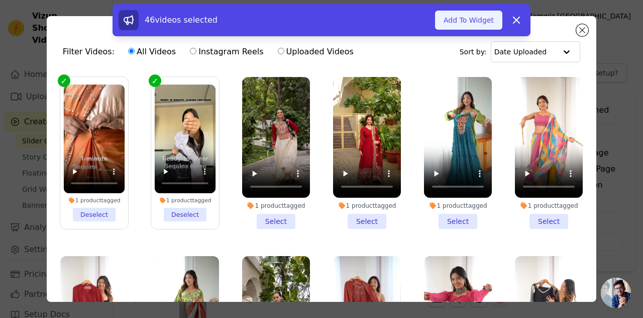
click at [469, 25] on button "Add To Widget" at bounding box center [468, 20] width 67 height 19
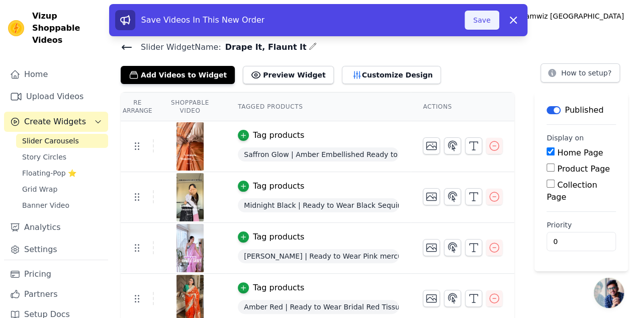
click at [483, 20] on button "Save" at bounding box center [481, 20] width 34 height 19
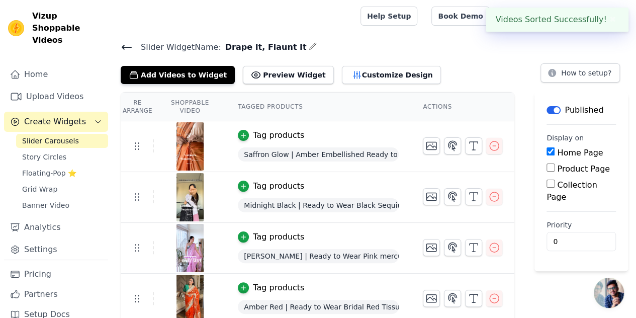
click at [127, 51] on icon at bounding box center [127, 47] width 12 height 12
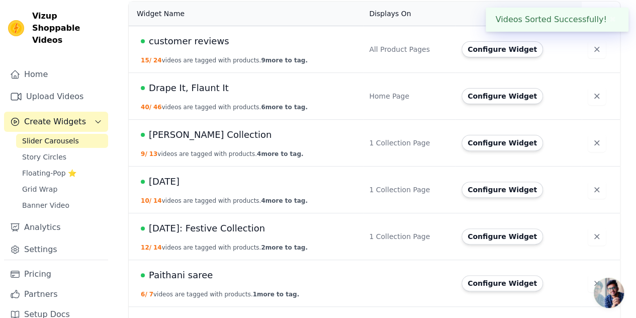
scroll to position [101, 0]
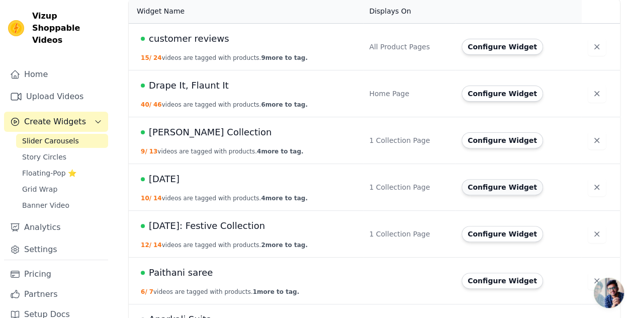
click at [474, 191] on button "Configure Widget" at bounding box center [501, 187] width 81 height 16
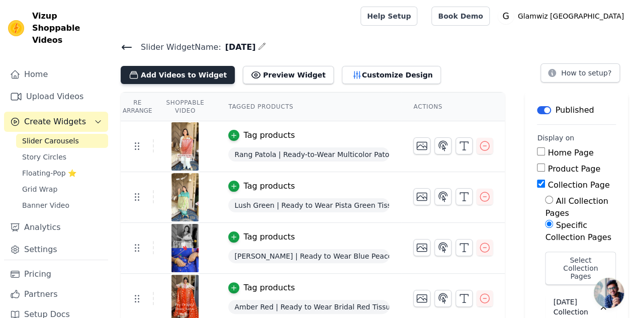
click at [187, 82] on button "Add Videos to Widget" at bounding box center [178, 75] width 114 height 18
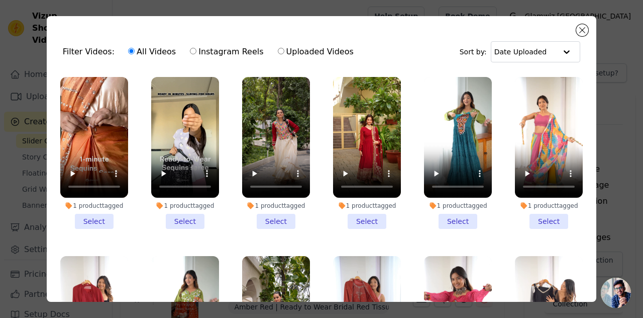
drag, startPoint x: 259, startPoint y: 226, endPoint x: 280, endPoint y: 217, distance: 22.5
click at [280, 217] on div "1 product tagged Select" at bounding box center [276, 152] width 79 height 163
click at [280, 217] on li "1 product tagged Select" at bounding box center [276, 153] width 68 height 152
click at [0, 0] on input "1 product tagged Select" at bounding box center [0, 0] width 0 height 0
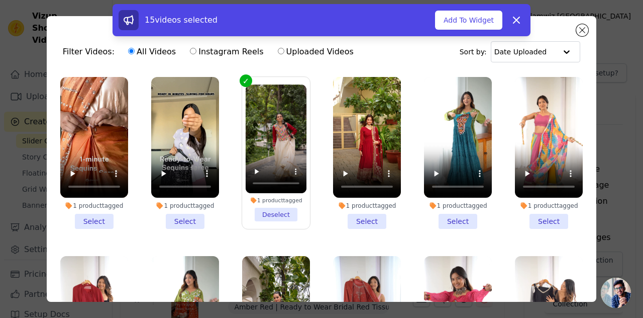
click at [441, 211] on li "1 product tagged Select" at bounding box center [458, 153] width 68 height 152
click at [0, 0] on input "1 product tagged Select" at bounding box center [0, 0] width 0 height 0
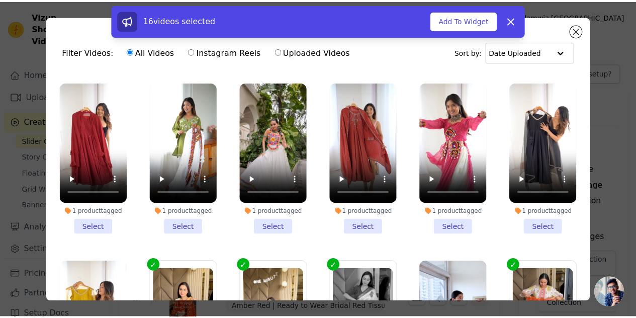
scroll to position [195, 0]
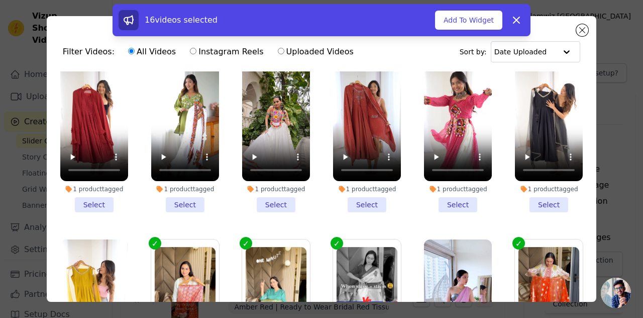
click at [275, 201] on li "1 product tagged Select" at bounding box center [276, 136] width 68 height 152
click at [0, 0] on input "1 product tagged Select" at bounding box center [0, 0] width 0 height 0
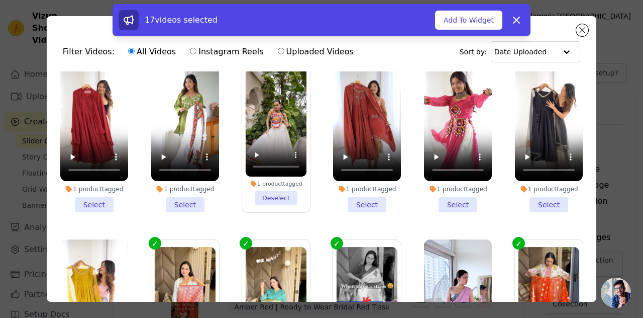
click at [439, 193] on li "1 product tagged Select" at bounding box center [458, 136] width 68 height 152
click at [0, 0] on input "1 product tagged Select" at bounding box center [0, 0] width 0 height 0
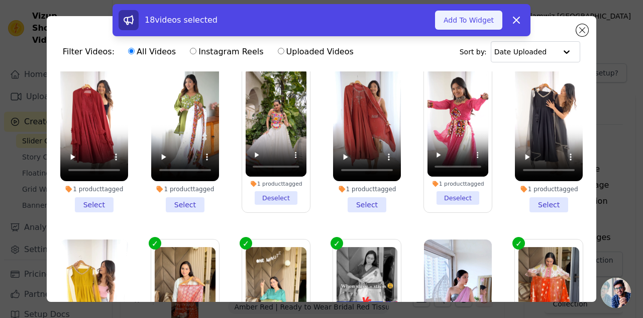
click at [468, 24] on button "Add To Widget" at bounding box center [468, 20] width 67 height 19
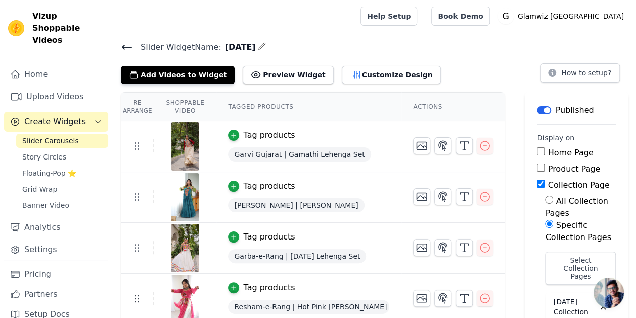
click at [127, 48] on icon at bounding box center [127, 47] width 12 height 12
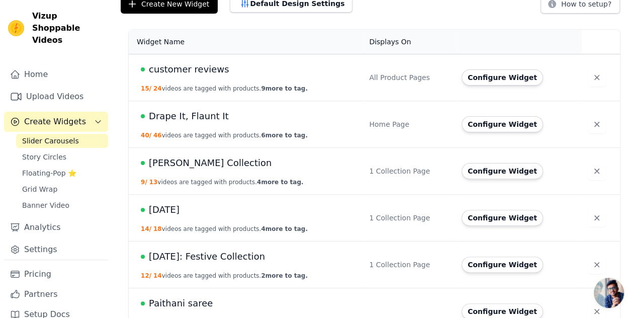
scroll to position [104, 0]
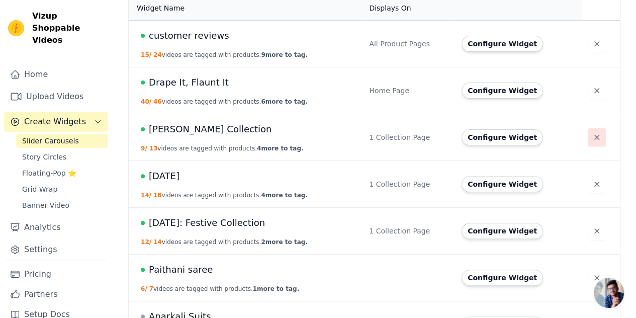
click at [591, 137] on icon "button" at bounding box center [596, 137] width 10 height 10
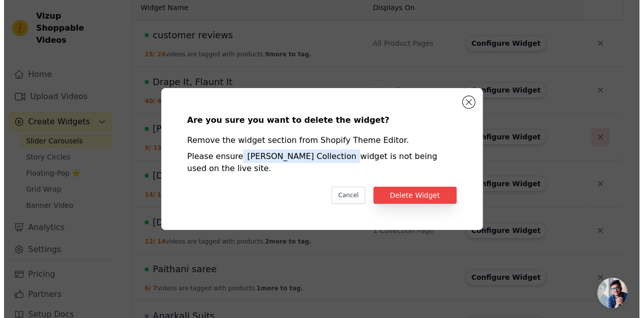
scroll to position [0, 0]
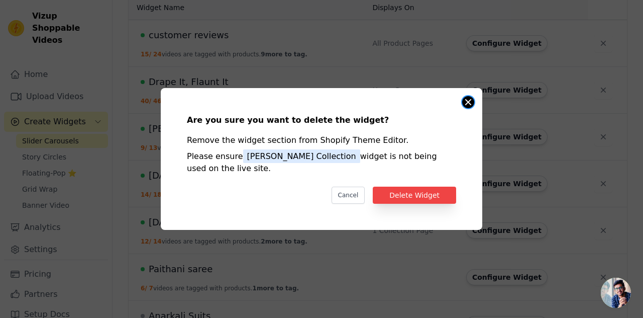
click at [473, 100] on div "Are you sure you want to delete the widget? Remove the widget section from Shop…" at bounding box center [322, 159] width 322 height 142
click at [464, 101] on button "Close modal" at bounding box center [468, 102] width 12 height 12
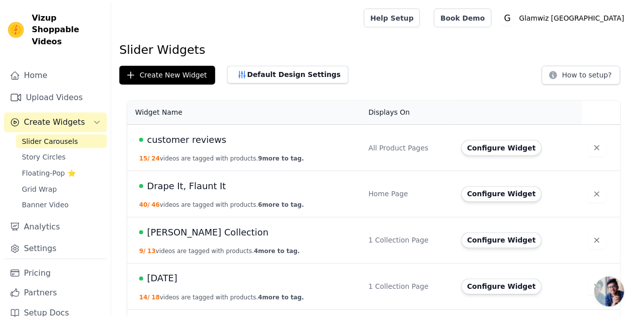
scroll to position [104, 0]
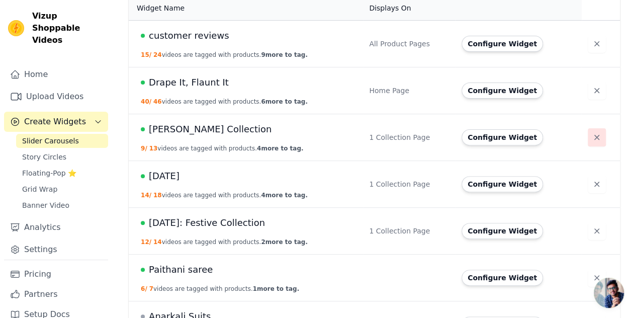
click at [591, 138] on icon "button" at bounding box center [596, 137] width 10 height 10
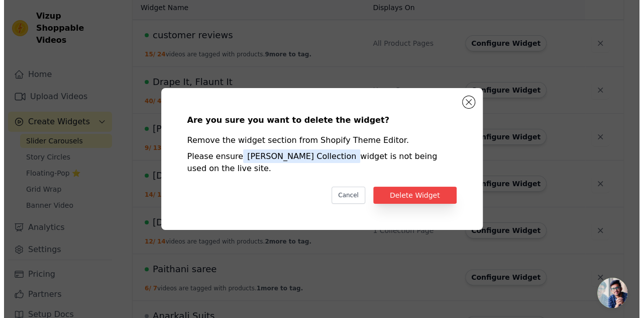
scroll to position [0, 0]
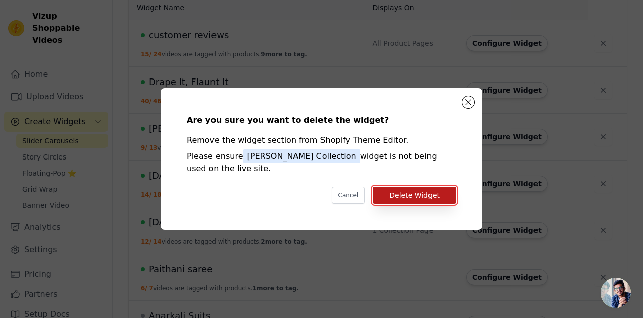
click at [427, 187] on button "Delete Widget" at bounding box center [414, 194] width 83 height 17
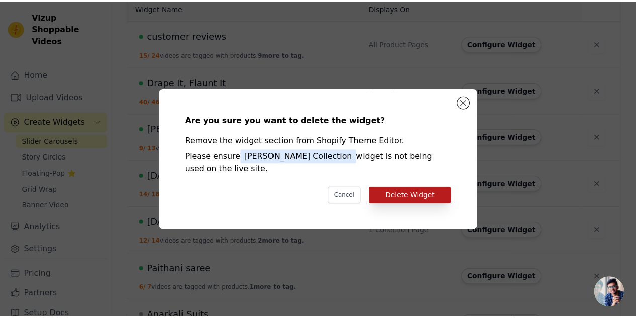
scroll to position [104, 0]
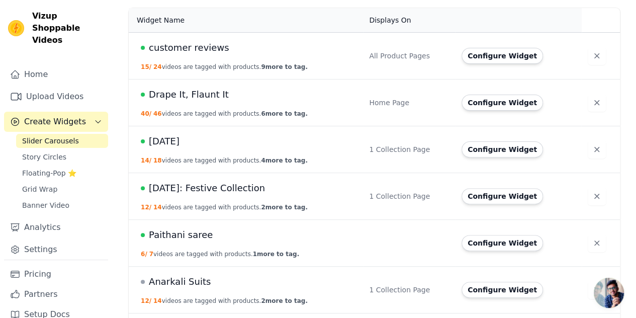
scroll to position [90, 0]
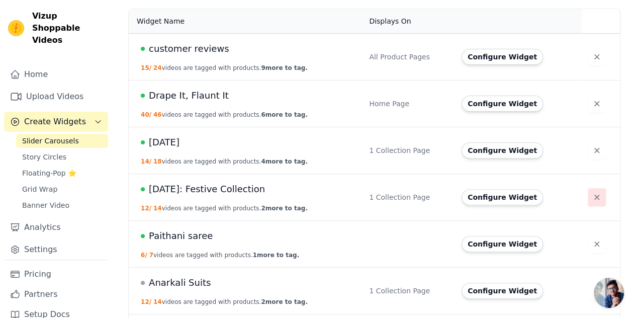
click at [587, 192] on button "button" at bounding box center [596, 197] width 18 height 18
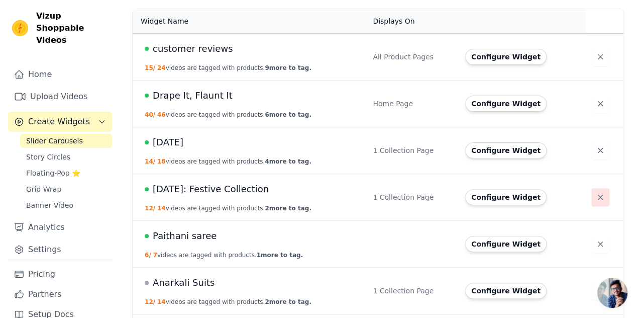
scroll to position [0, 0]
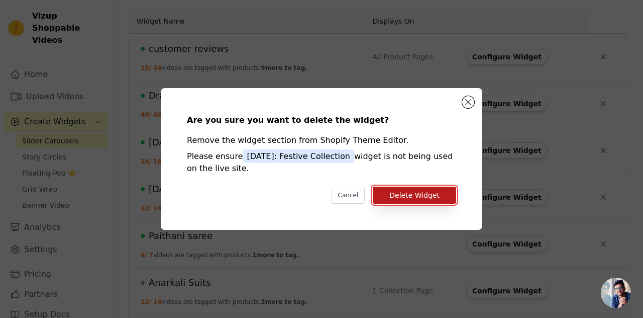
click at [435, 194] on button "Delete Widget" at bounding box center [414, 194] width 83 height 17
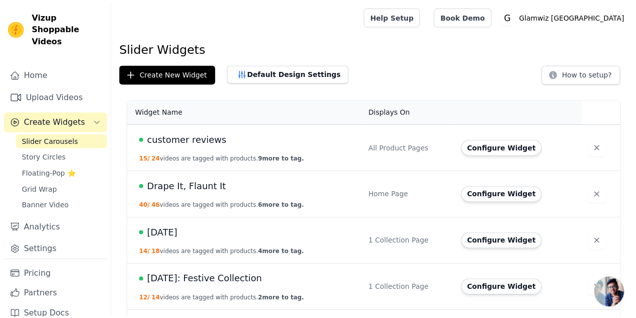
scroll to position [90, 0]
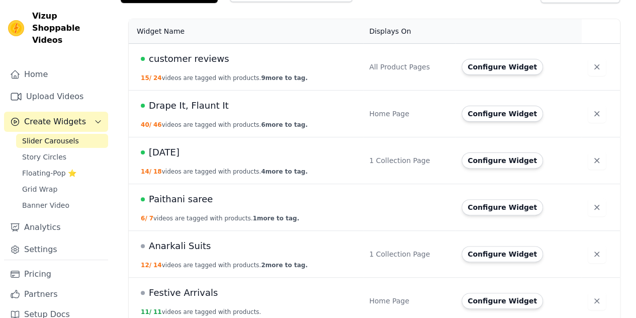
scroll to position [84, 0]
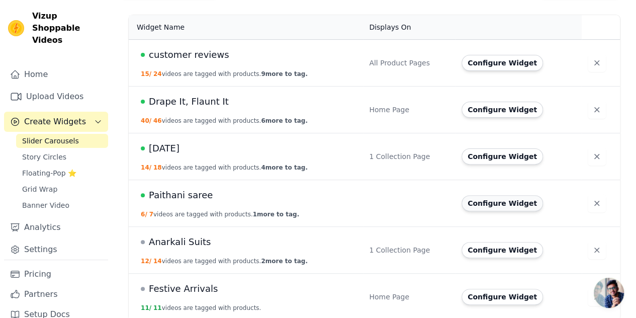
click at [507, 209] on button "Configure Widget" at bounding box center [501, 203] width 81 height 16
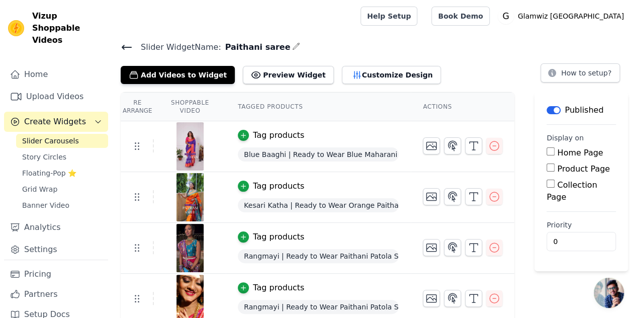
click at [121, 50] on icon at bounding box center [127, 47] width 12 height 12
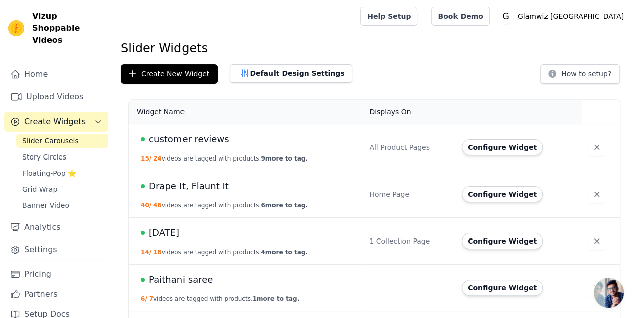
scroll to position [89, 0]
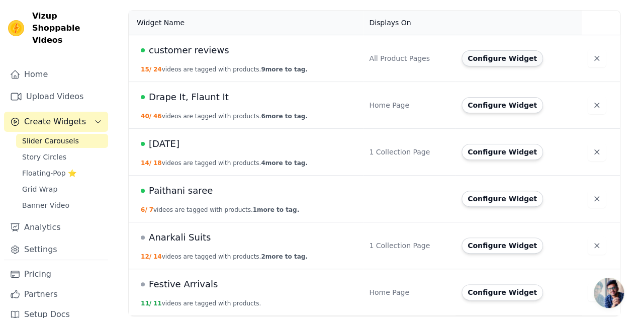
click at [497, 61] on button "Configure Widget" at bounding box center [501, 58] width 81 height 16
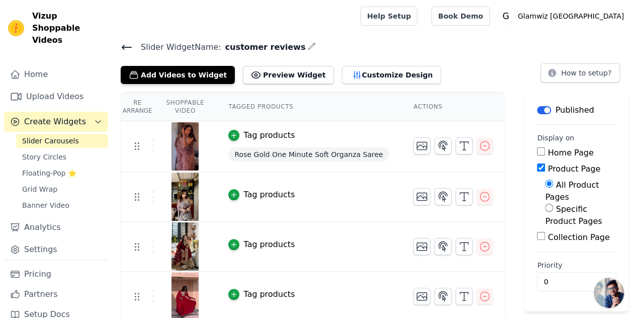
click at [129, 44] on icon at bounding box center [127, 47] width 12 height 12
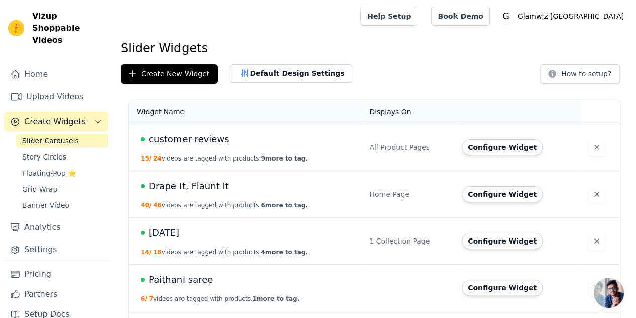
click at [178, 136] on span "customer reviews" at bounding box center [189, 139] width 80 height 14
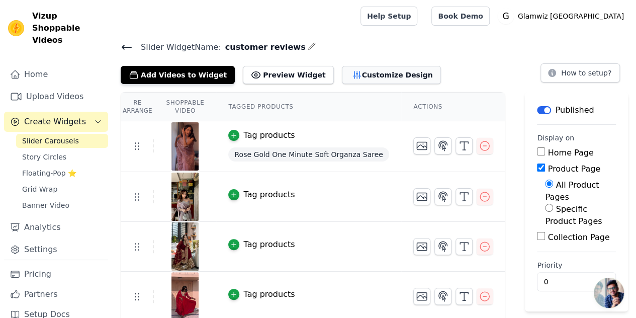
click at [357, 69] on button "Customize Design" at bounding box center [391, 75] width 99 height 18
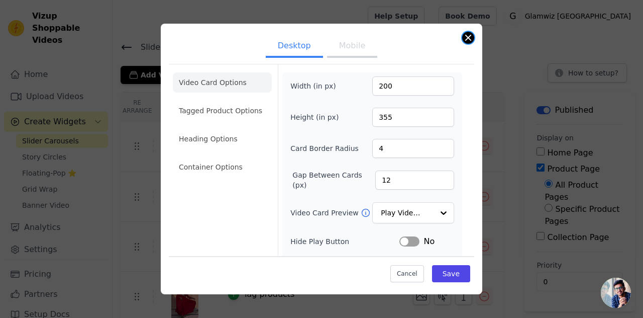
click at [469, 41] on button "Close modal" at bounding box center [468, 38] width 12 height 12
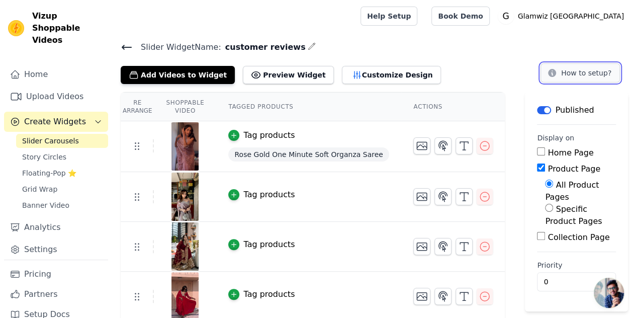
click at [600, 69] on button "How to setup?" at bounding box center [579, 72] width 79 height 19
click at [599, 290] on span "Open chat" at bounding box center [608, 292] width 30 height 30
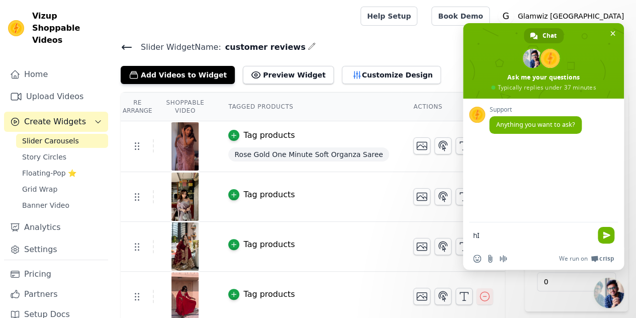
type textarea "h"
type textarea "G"
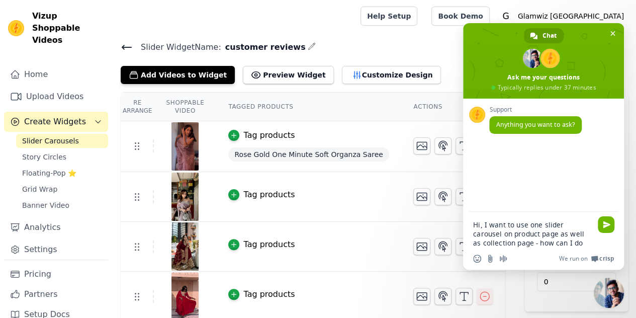
type textarea "Hi, I want to use one slider carousel on product page as well as collection pag…"
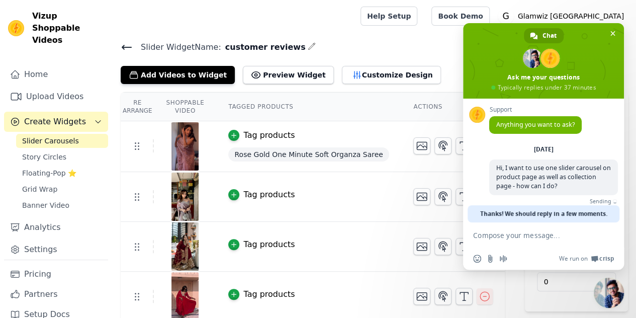
scroll to position [14, 0]
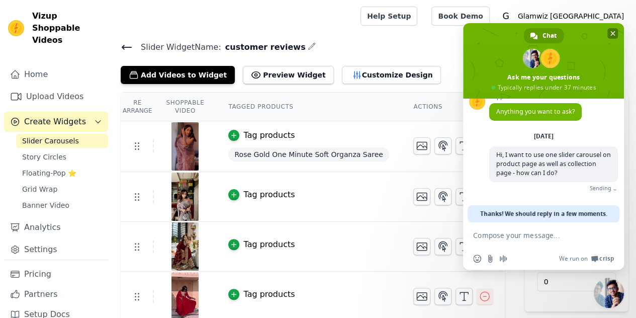
click at [606, 33] on span at bounding box center [543, 60] width 161 height 75
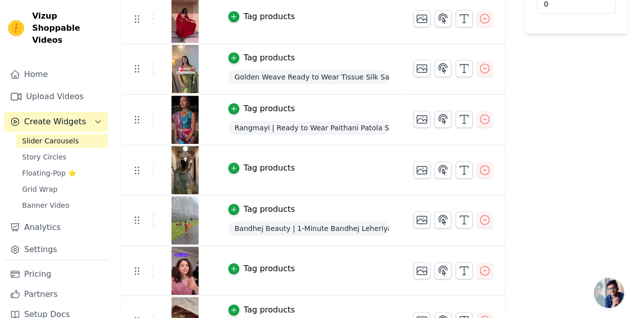
scroll to position [0, 0]
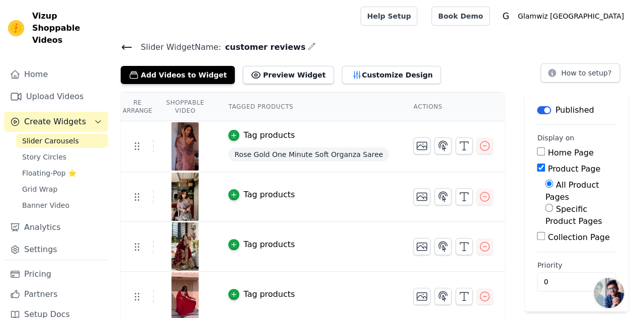
click at [547, 212] on label "Specific Product Pages" at bounding box center [573, 215] width 57 height 22
click at [547, 212] on input "Specific Product Pages" at bounding box center [549, 208] width 8 height 8
radio input "true"
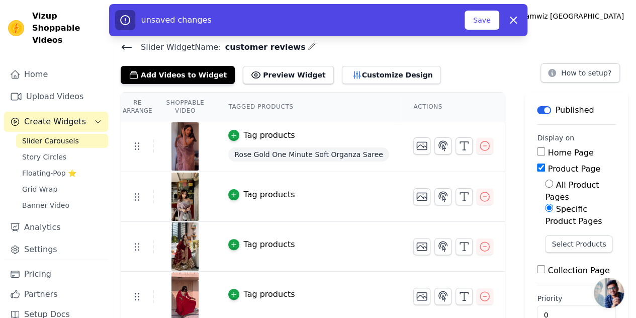
click at [545, 203] on div "Specific Product Pages" at bounding box center [580, 215] width 71 height 24
click at [547, 181] on input "All Product Pages" at bounding box center [549, 183] width 8 height 8
radio input "true"
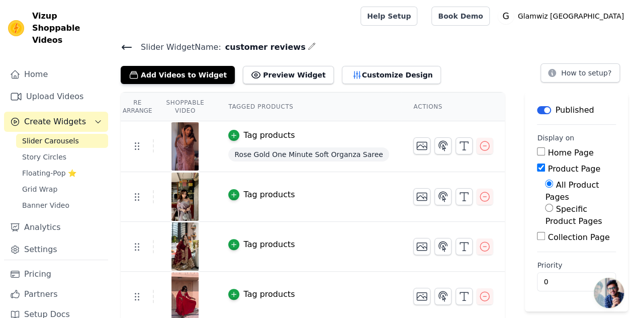
click at [614, 301] on span "Open chat" at bounding box center [608, 292] width 30 height 30
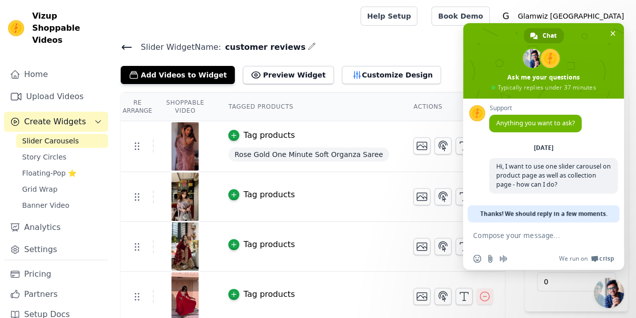
click at [507, 237] on textarea "Compose your message..." at bounding box center [532, 235] width 119 height 9
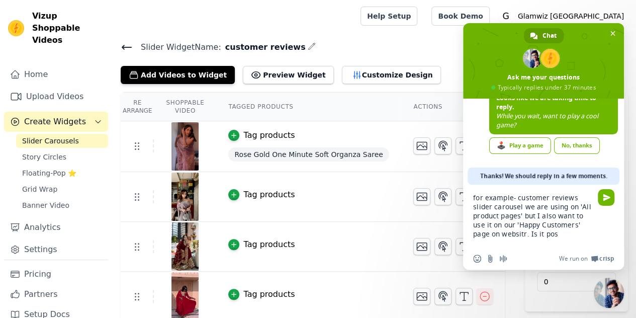
scroll to position [87, 0]
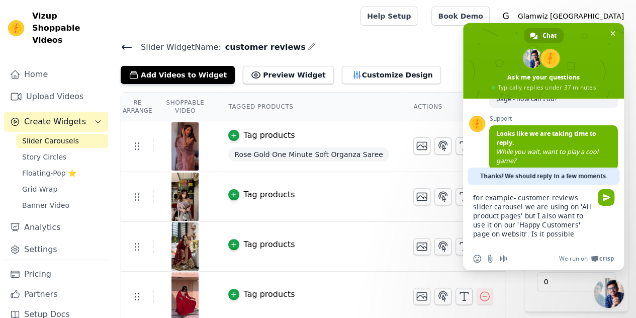
type textarea "for example- customer reviews slider carousel we are using on 'All product page…"
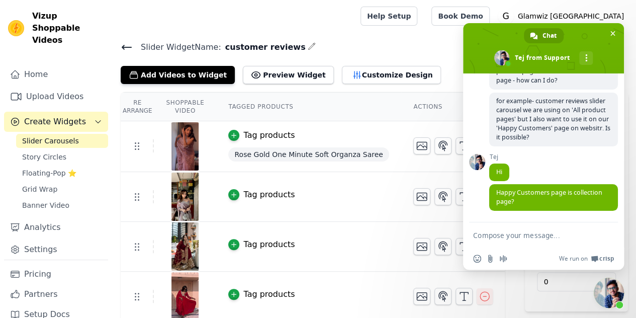
scroll to position [61, 0]
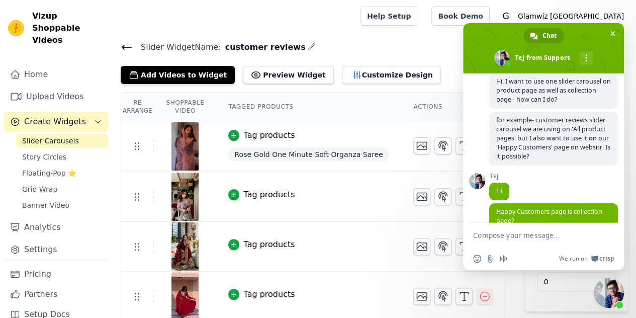
click at [490, 236] on textarea "Compose your message..." at bounding box center [532, 235] width 119 height 9
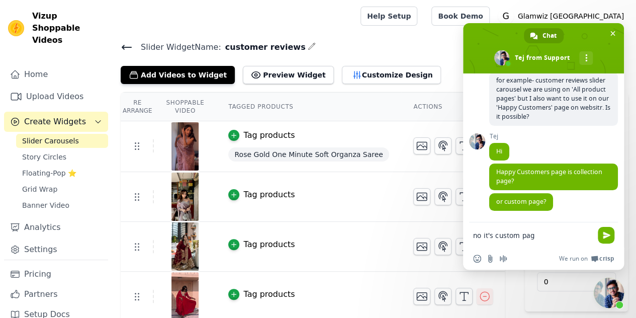
type textarea "no it's custom page"
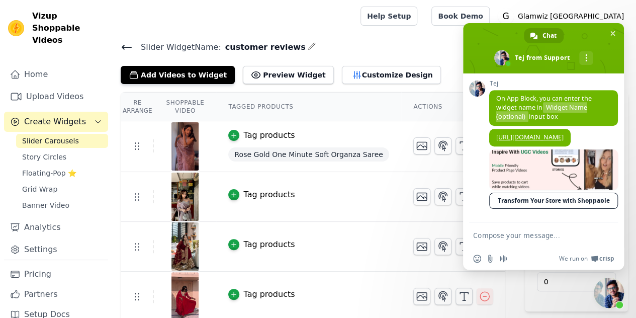
scroll to position [297, 0]
click at [528, 136] on link "[URL][DOMAIN_NAME]" at bounding box center [529, 137] width 67 height 9
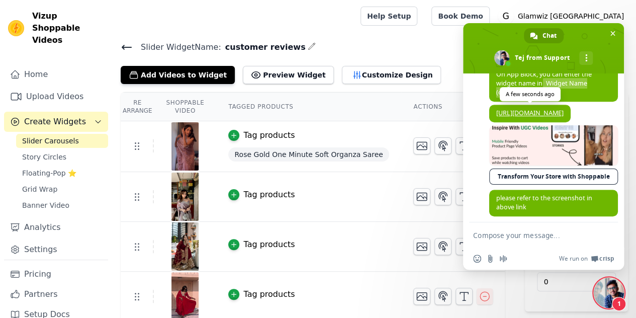
scroll to position [328, 0]
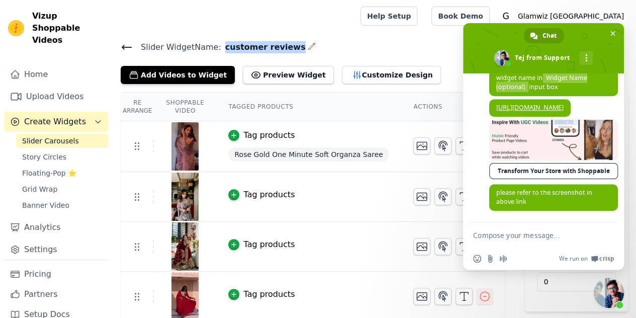
drag, startPoint x: 217, startPoint y: 44, endPoint x: 288, endPoint y: 44, distance: 70.9
click at [288, 44] on h4 "Slider Widget Name: customer reviews" at bounding box center [374, 47] width 507 height 14
copy div "customer reviews"
click at [495, 240] on form at bounding box center [532, 235] width 119 height 27
click at [490, 239] on textarea "Compose your message..." at bounding box center [532, 235] width 119 height 9
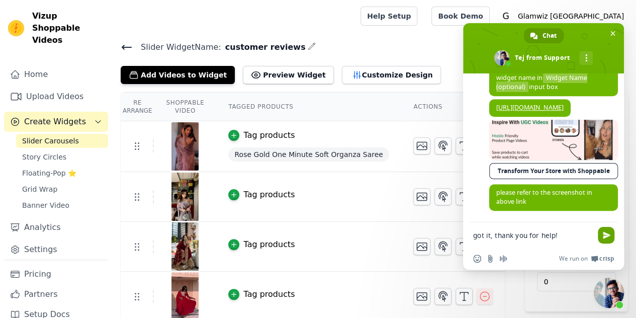
type textarea "got it, thank you for help!"
click at [609, 237] on span "Send" at bounding box center [607, 235] width 8 height 8
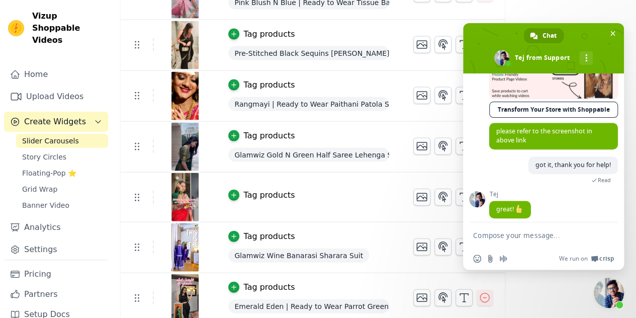
scroll to position [387, 0]
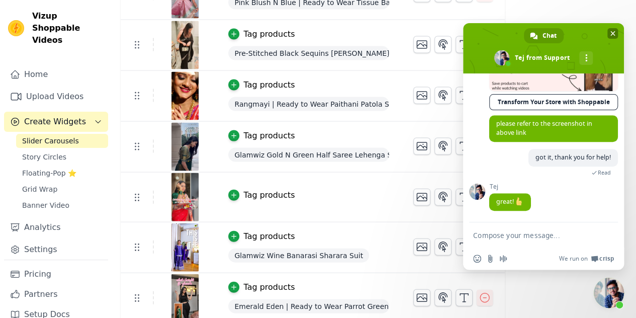
click at [613, 34] on span "Close chat" at bounding box center [612, 33] width 5 height 5
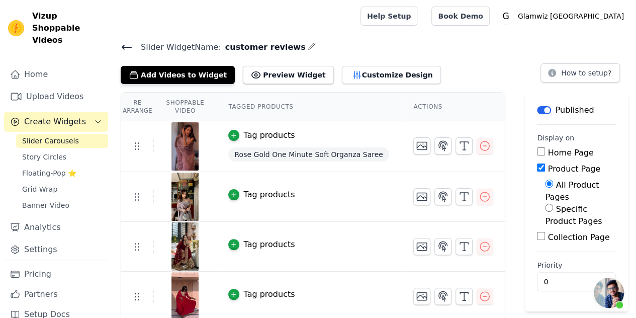
scroll to position [1007, 0]
